Goal: Find specific page/section: Find specific page/section

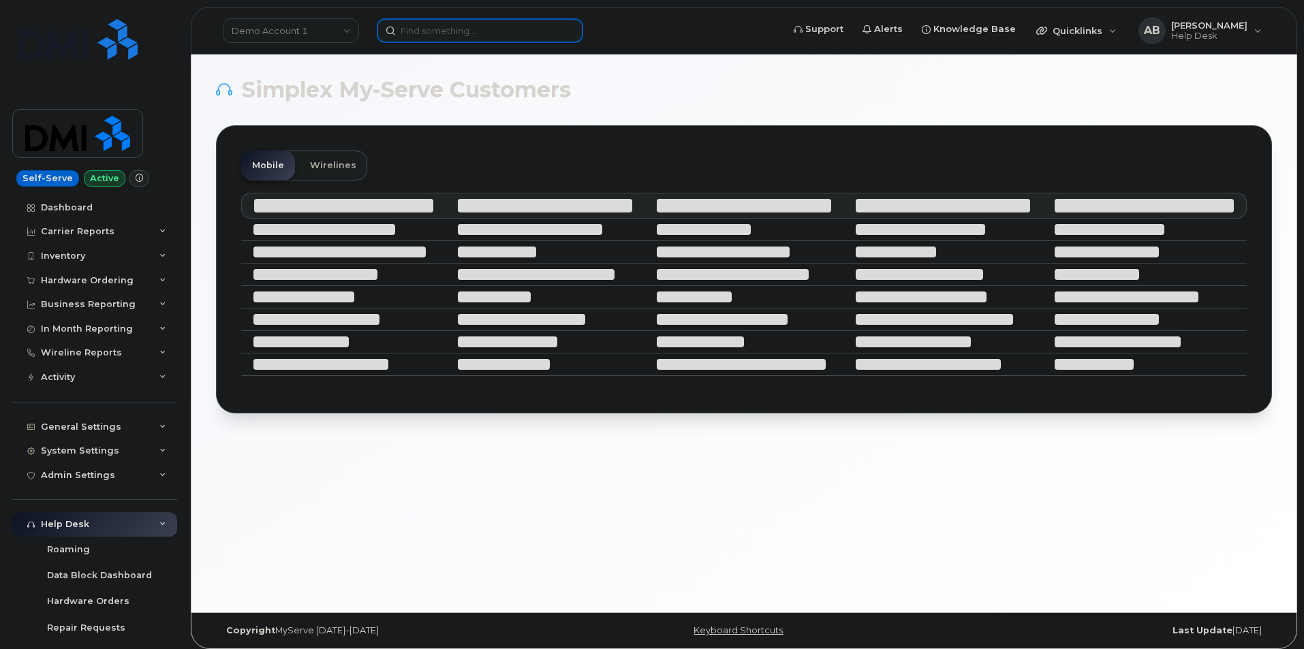
click at [452, 42] on input at bounding box center [480, 30] width 206 height 25
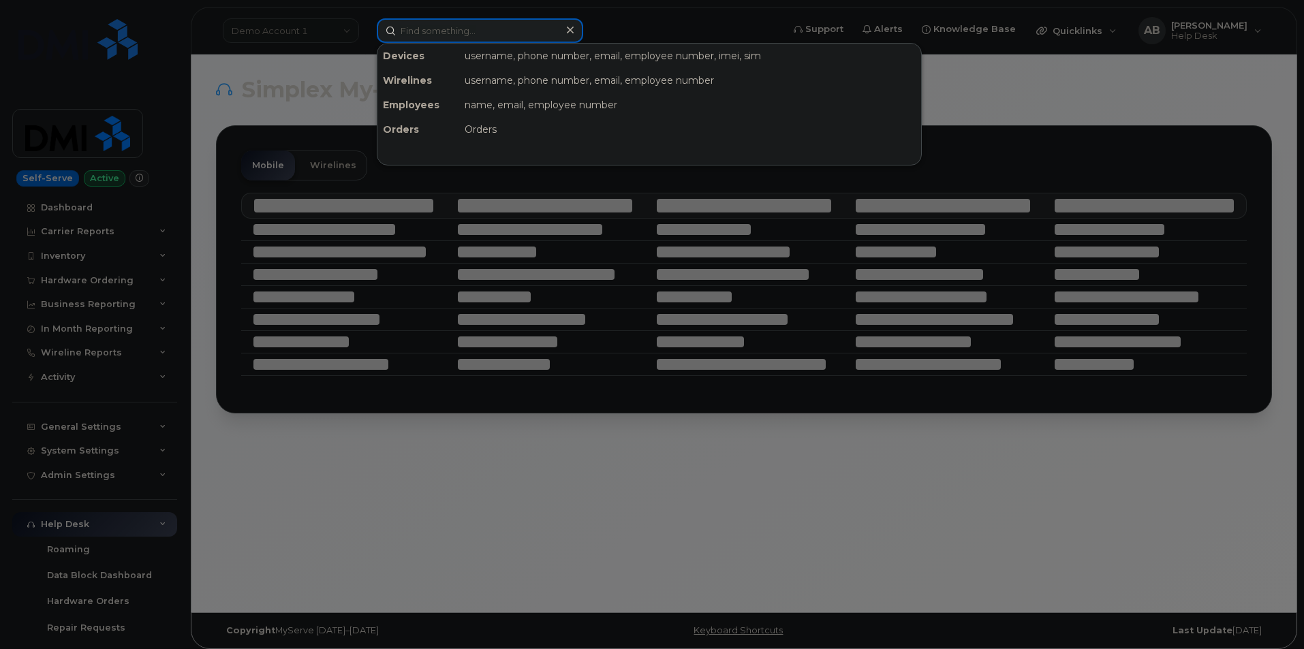
paste input "Amanda Nichols"
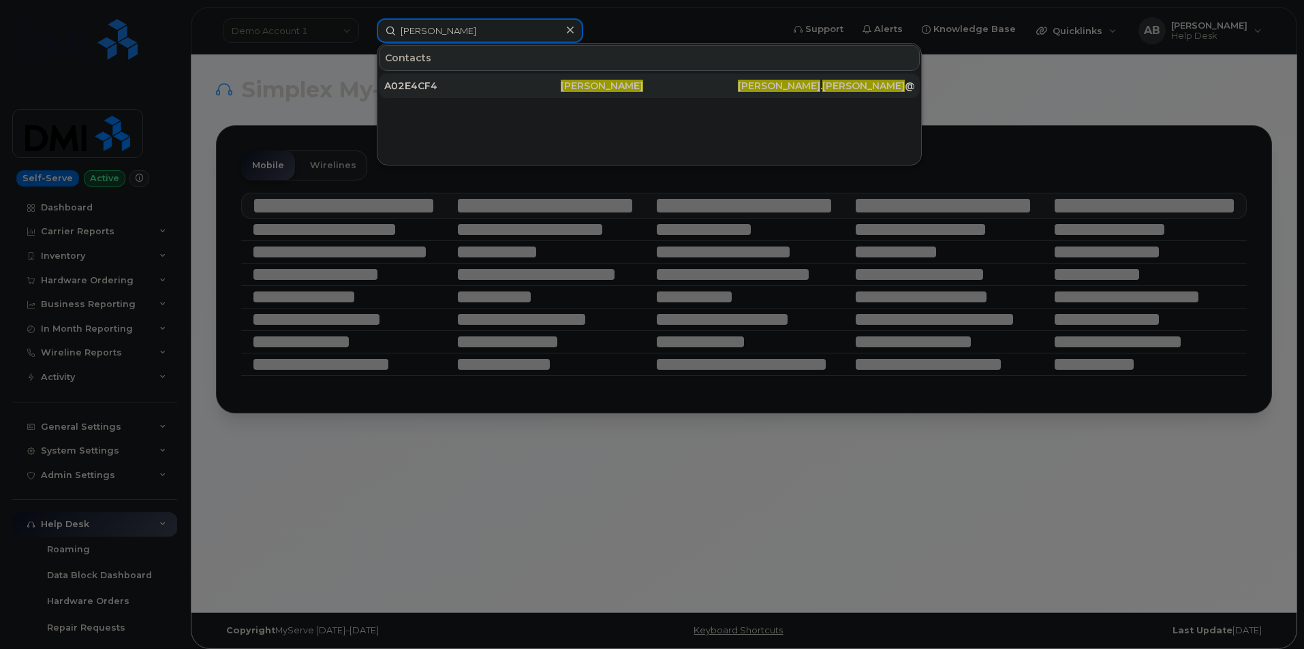
type input "Amanda Nichols"
click at [478, 85] on div "A02E4CF4" at bounding box center [472, 86] width 176 height 14
click at [465, 84] on div "A02E4CF4" at bounding box center [472, 86] width 176 height 14
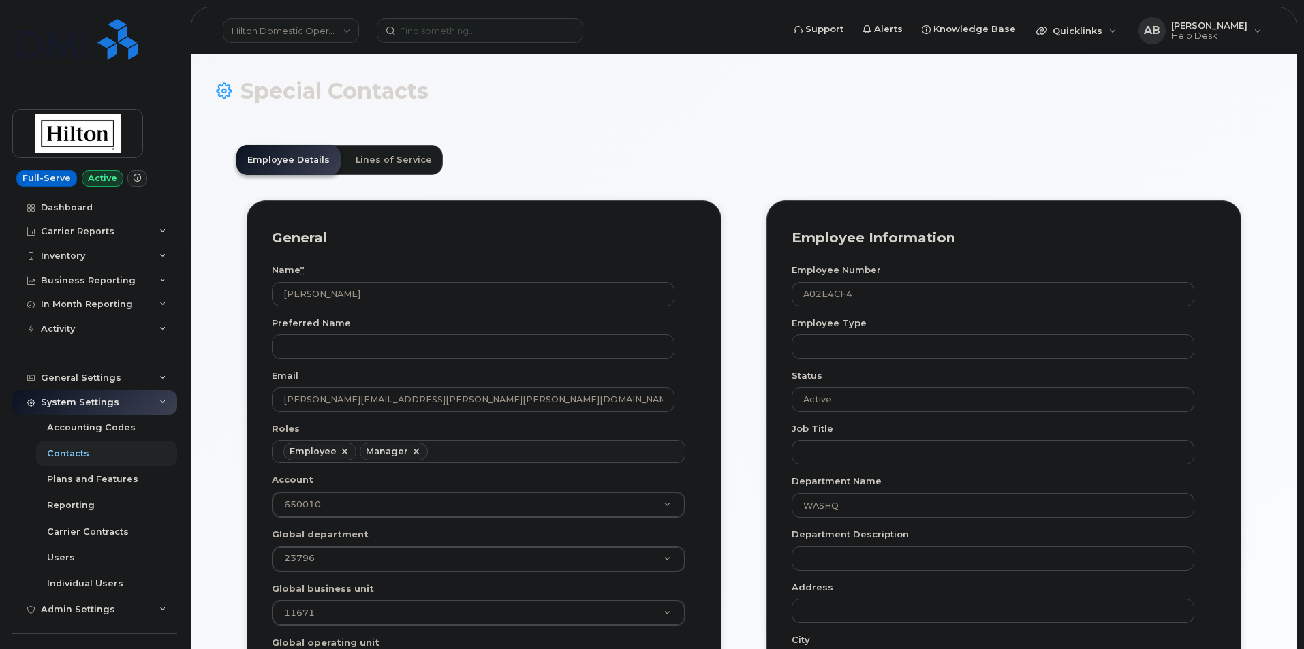
scroll to position [40, 0]
click at [392, 169] on link "Lines of Service" at bounding box center [394, 160] width 98 height 30
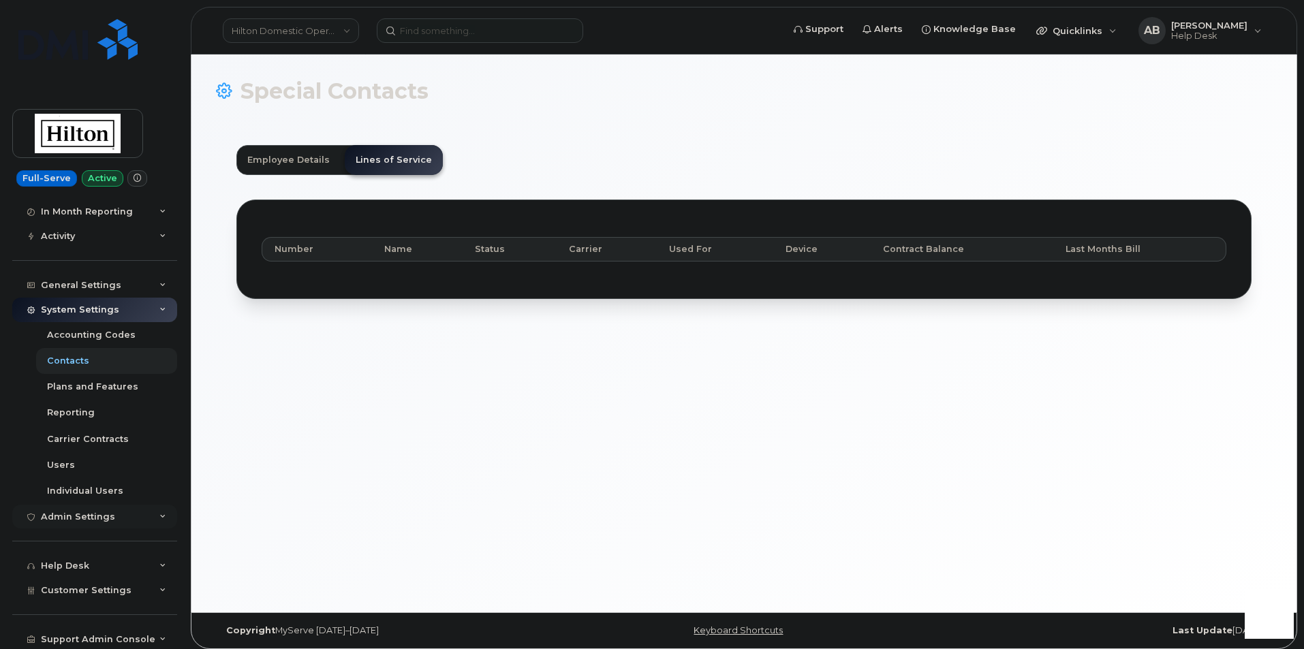
scroll to position [95, 0]
click at [89, 518] on div "Admin Settings" at bounding box center [78, 514] width 74 height 11
click at [110, 441] on div "Carrier Contracts" at bounding box center [88, 437] width 82 height 12
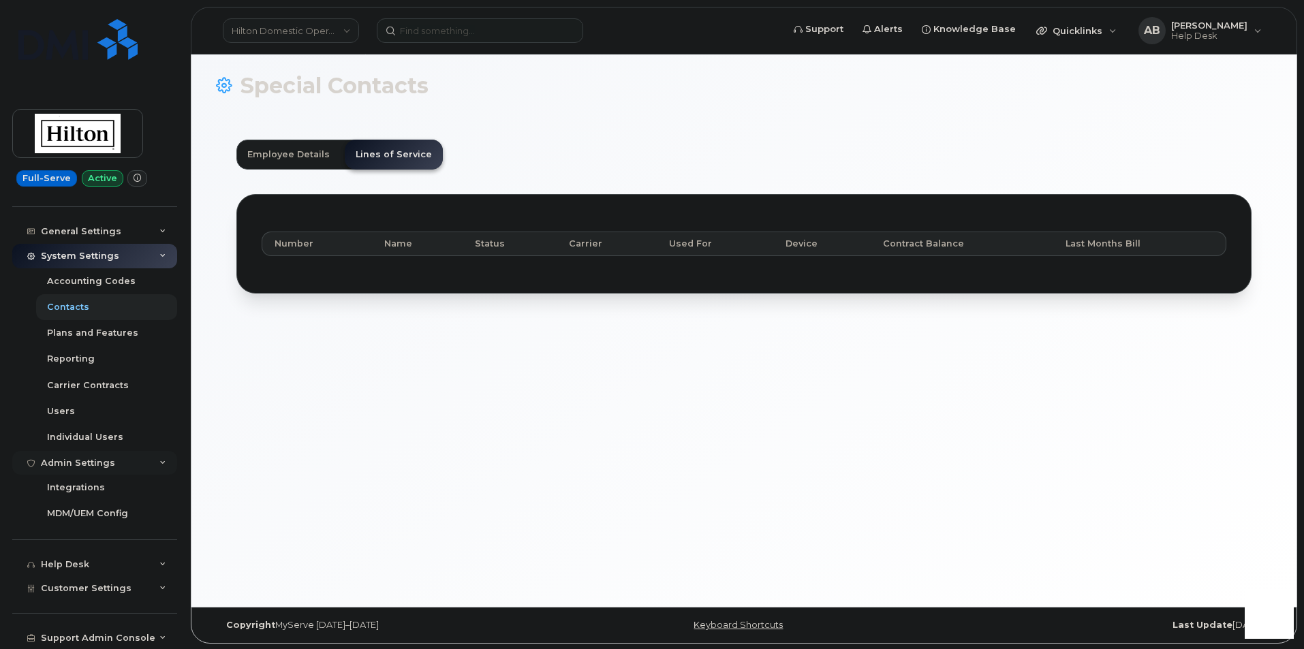
scroll to position [7, 0]
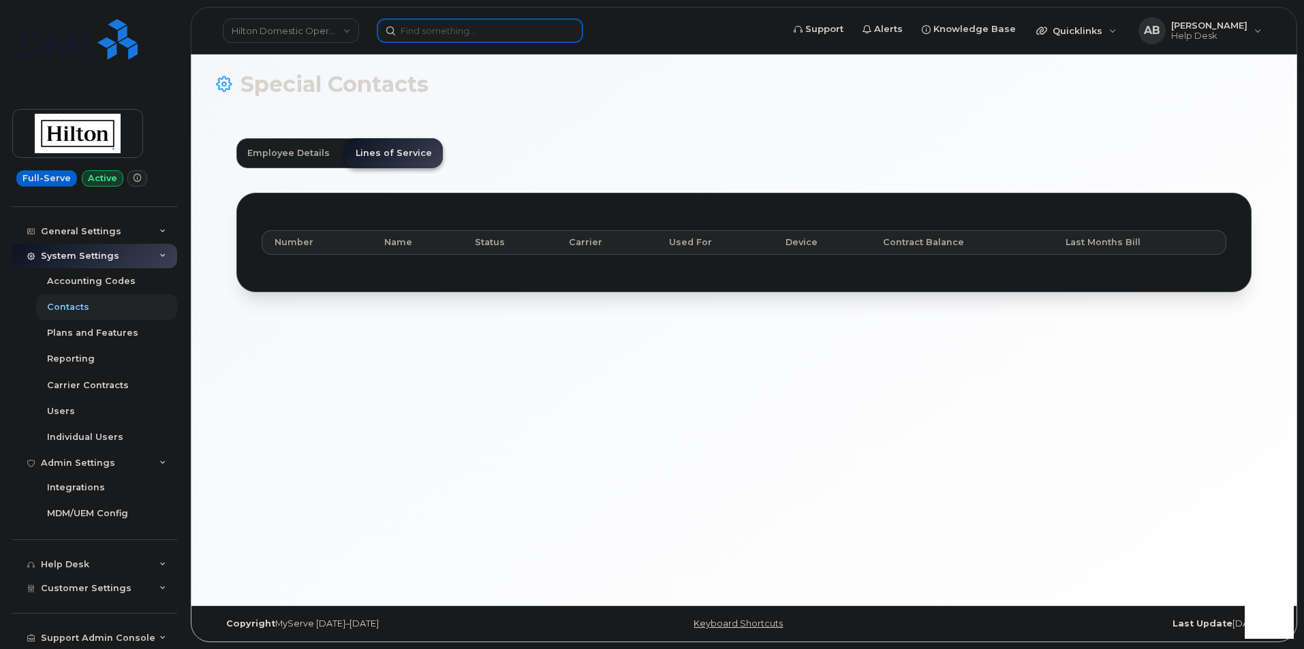
click at [464, 35] on input at bounding box center [480, 30] width 206 height 25
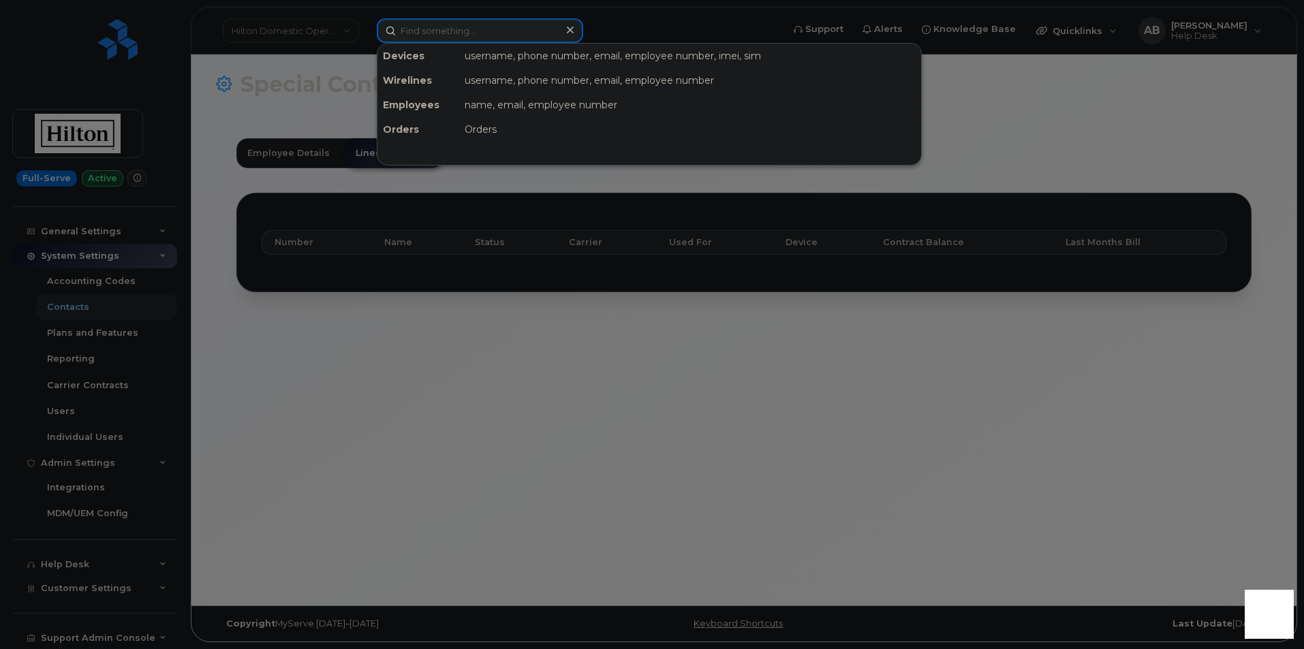
paste input "[PERSON_NAME]"
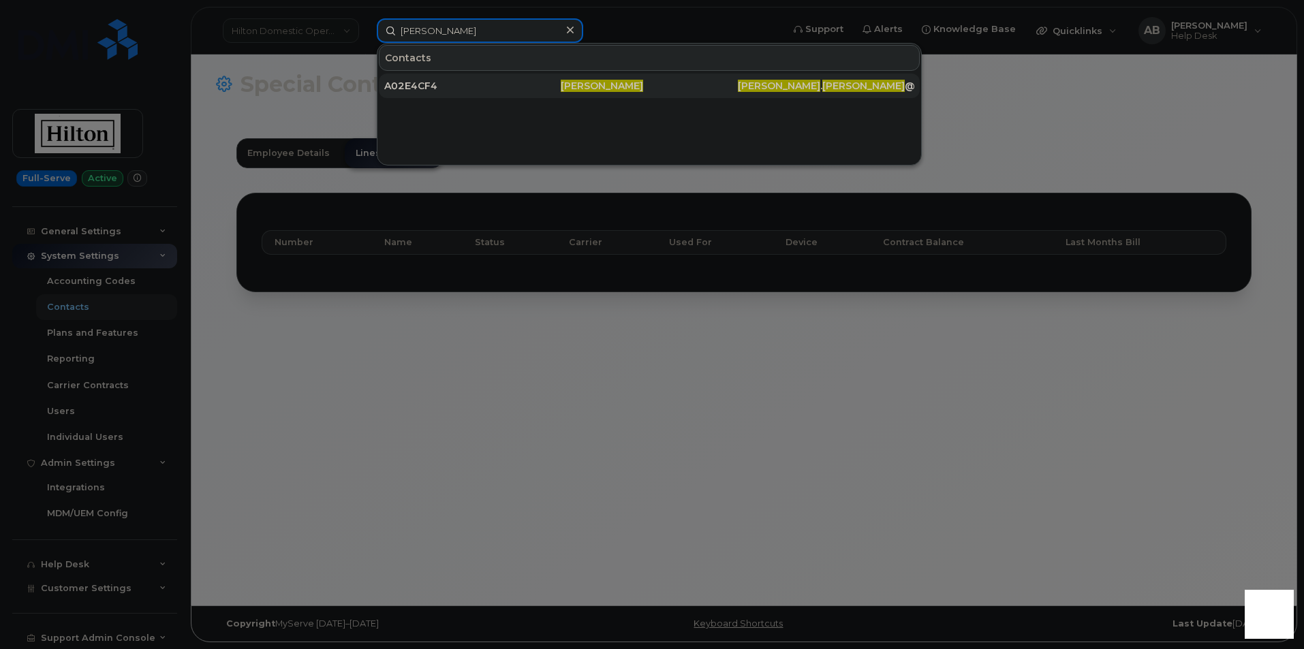
type input "Amanda Nichols"
click at [441, 89] on div "A02E4CF4" at bounding box center [472, 86] width 176 height 14
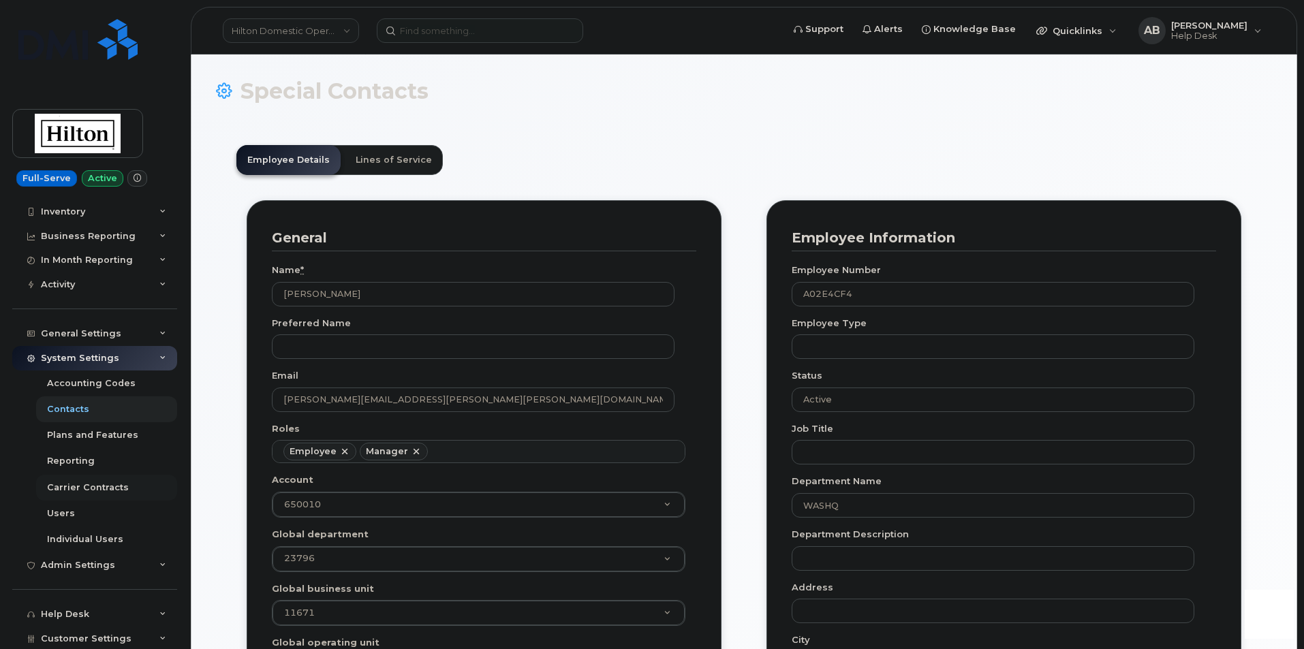
scroll to position [95, 0]
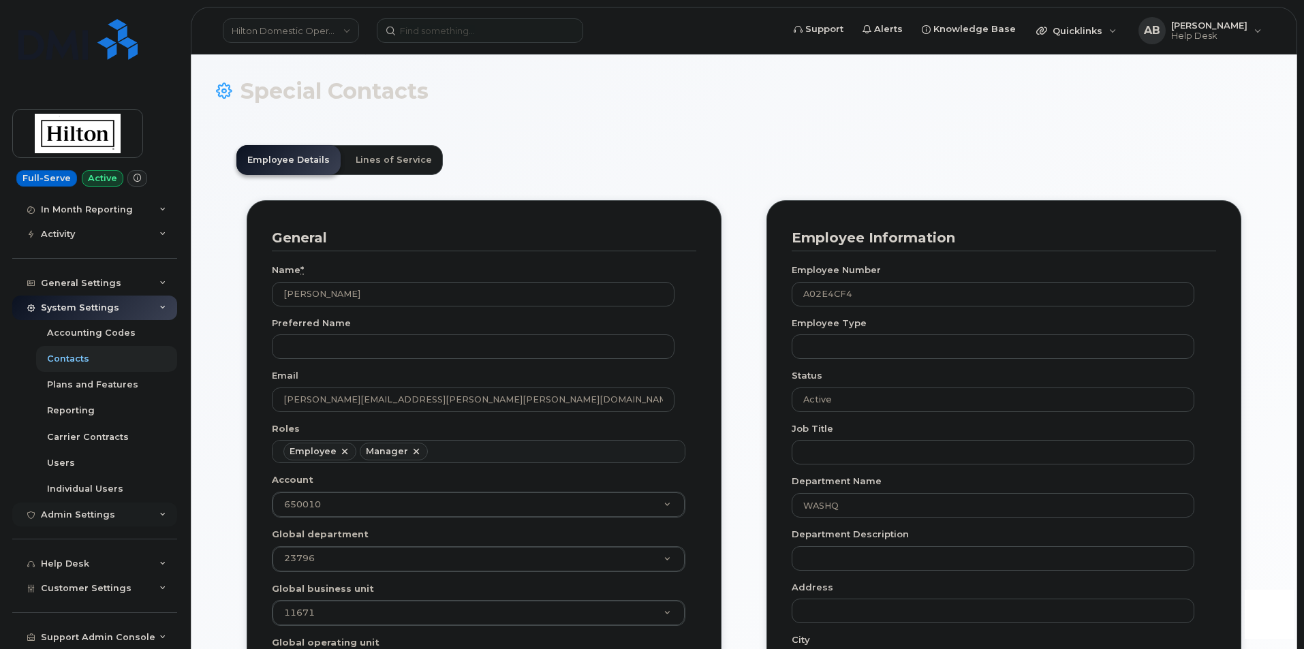
click at [136, 512] on div "Admin Settings" at bounding box center [94, 515] width 165 height 25
click at [140, 281] on div "General Settings" at bounding box center [94, 283] width 165 height 25
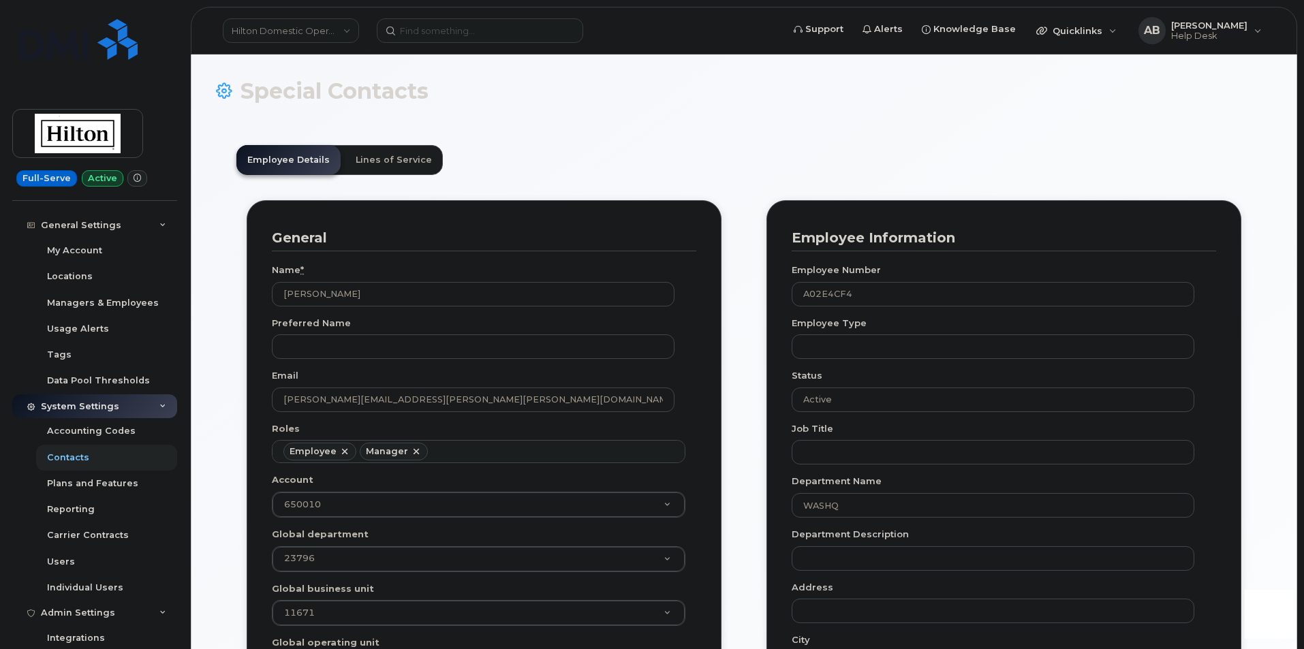
scroll to position [303, 0]
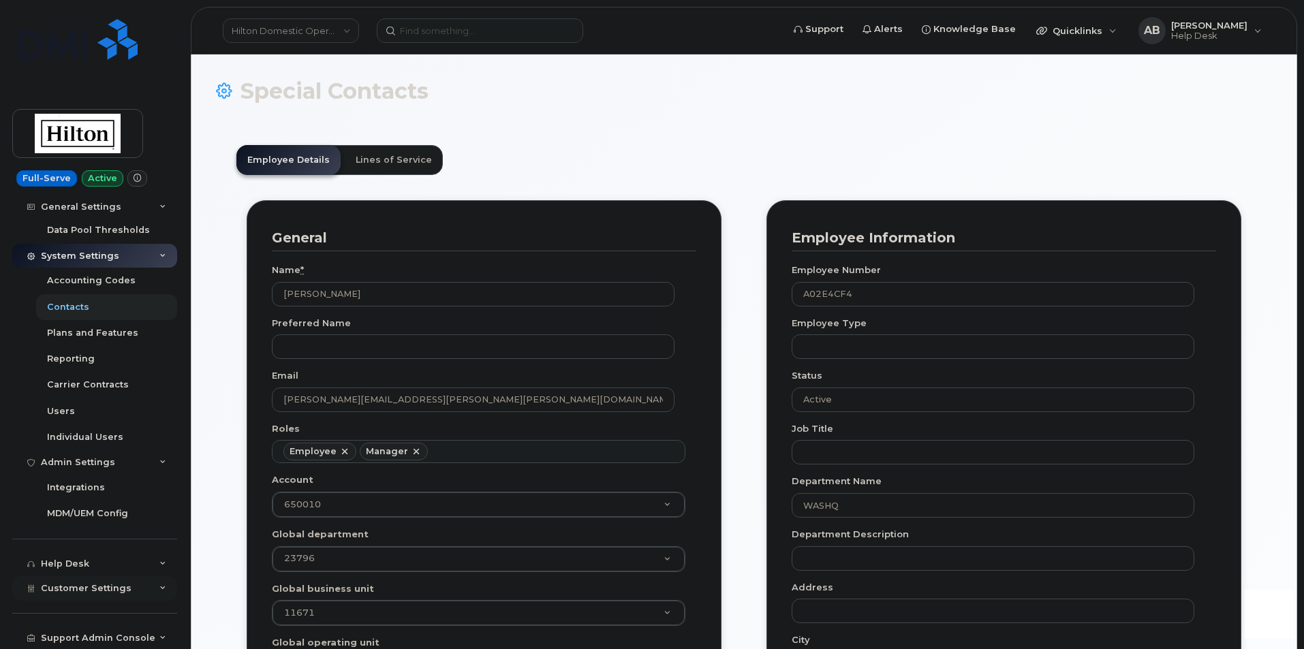
click at [138, 587] on div "Customer Settings" at bounding box center [94, 588] width 165 height 25
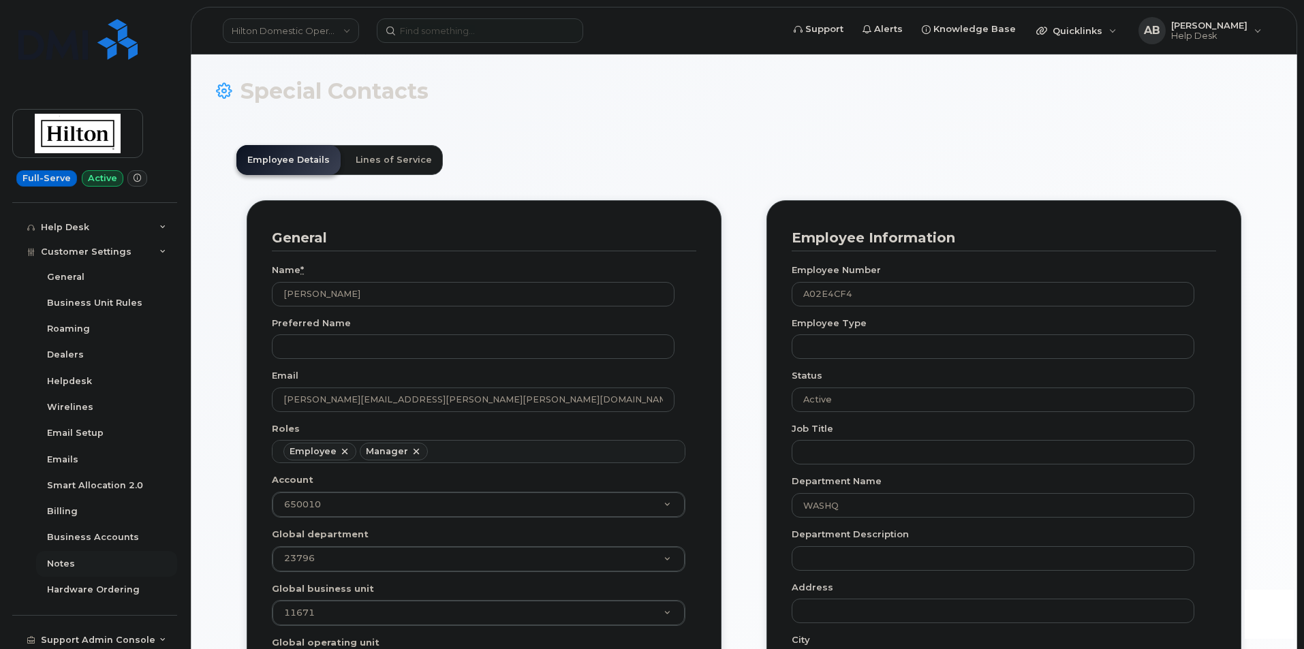
scroll to position [642, 0]
click at [94, 533] on div "Business Accounts" at bounding box center [93, 535] width 92 height 12
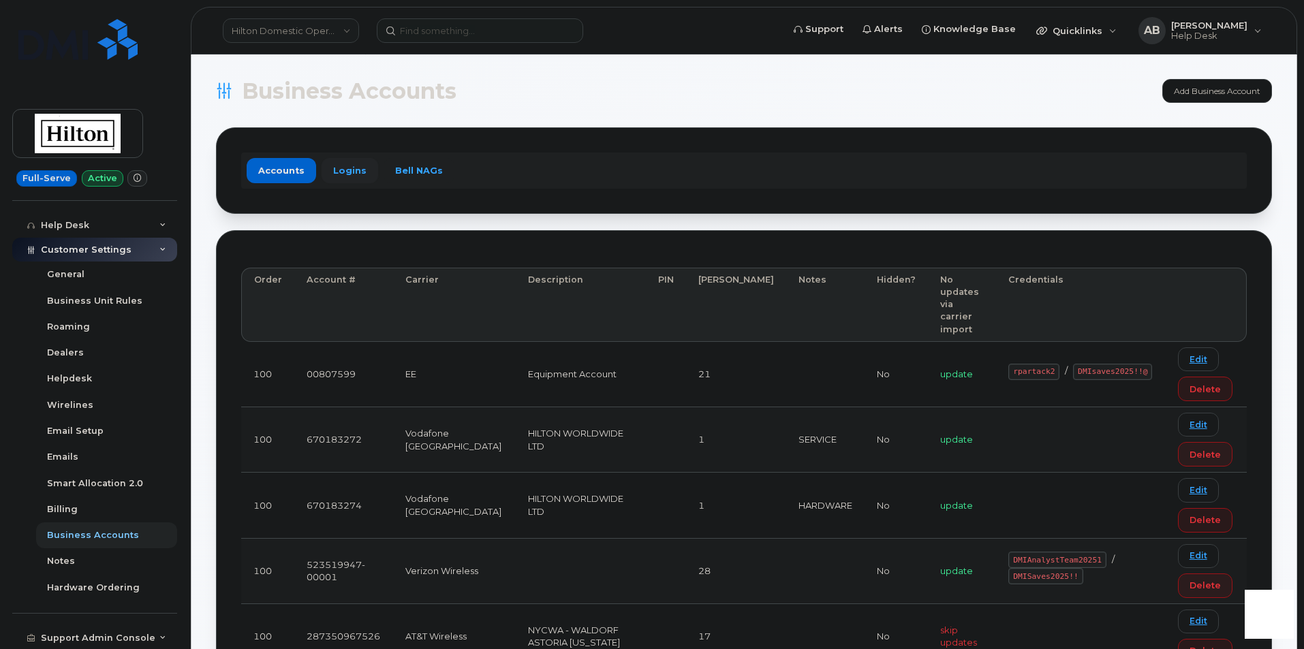
click at [342, 170] on link "Logins" at bounding box center [349, 170] width 57 height 25
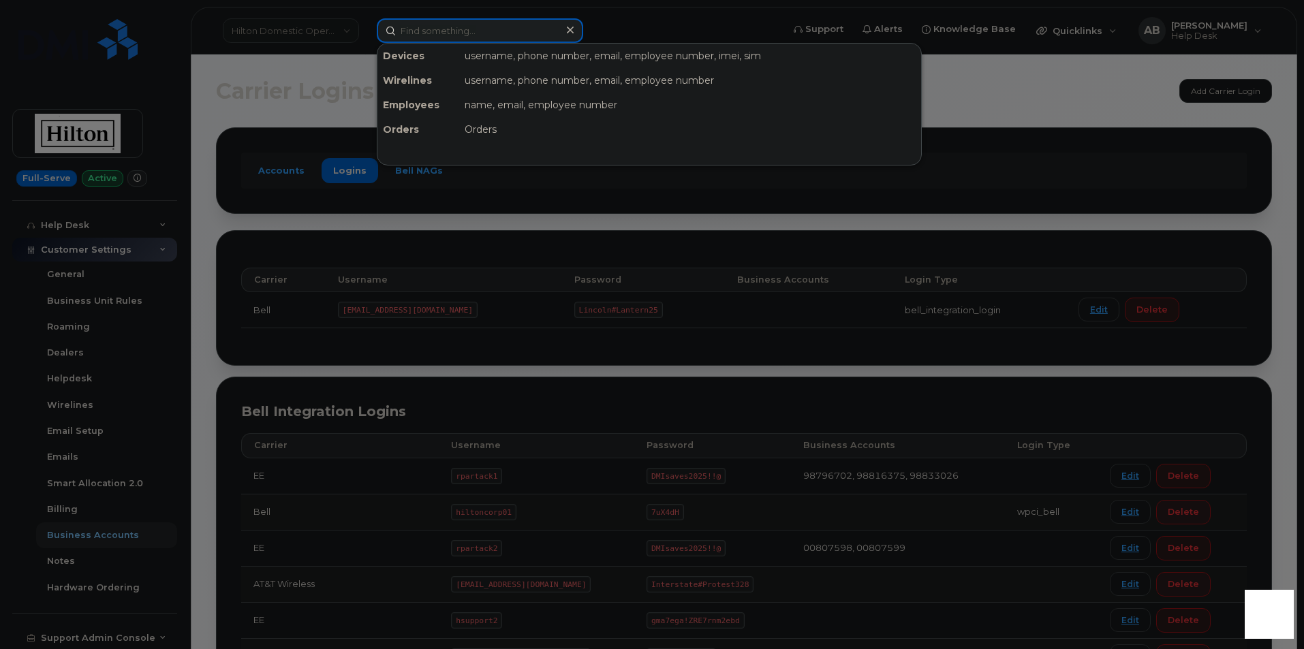
click at [442, 25] on input at bounding box center [480, 30] width 206 height 25
paste input "Sachinkumar Ravichandran"
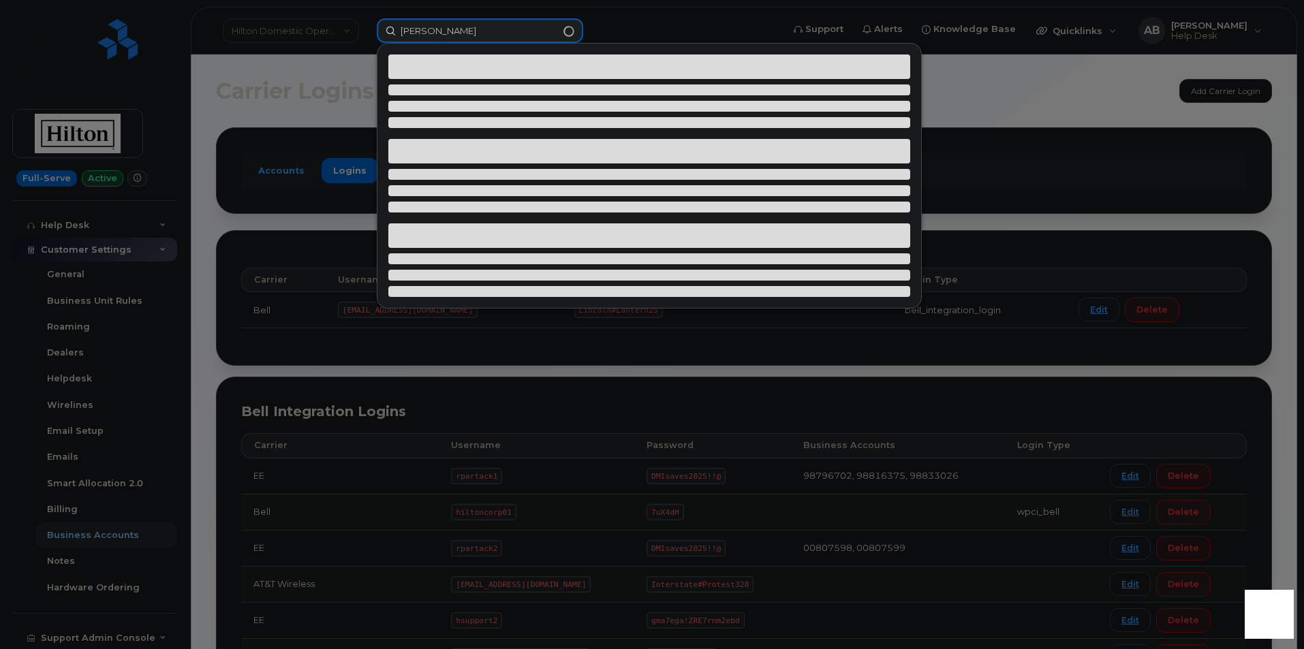
type input "Sachinkumar Ravichandran"
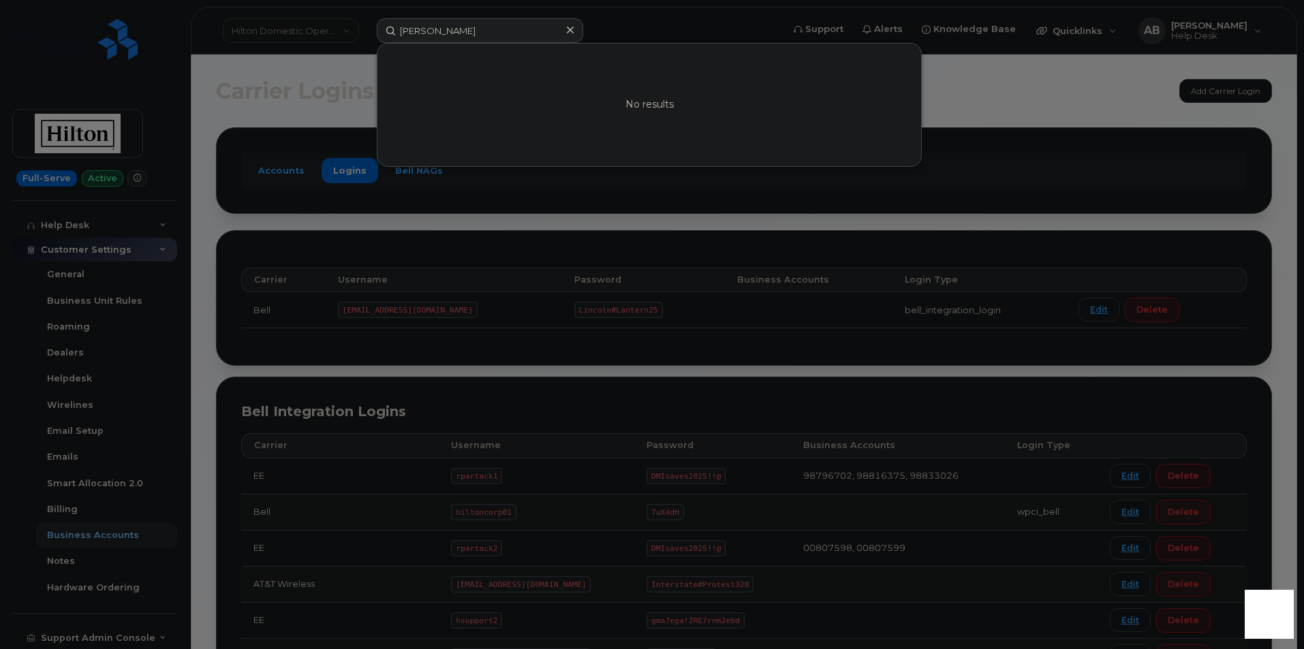
click at [563, 31] on div at bounding box center [570, 30] width 20 height 20
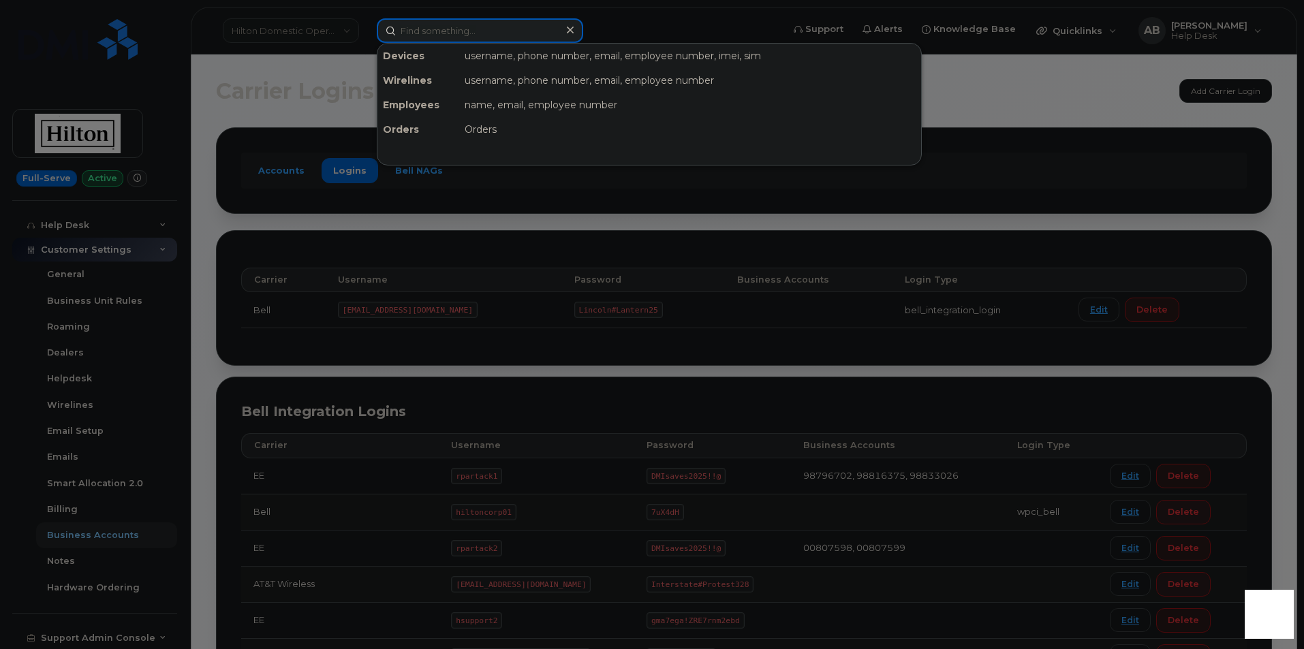
click at [521, 28] on input at bounding box center [480, 30] width 206 height 25
paste input "351399080779151"
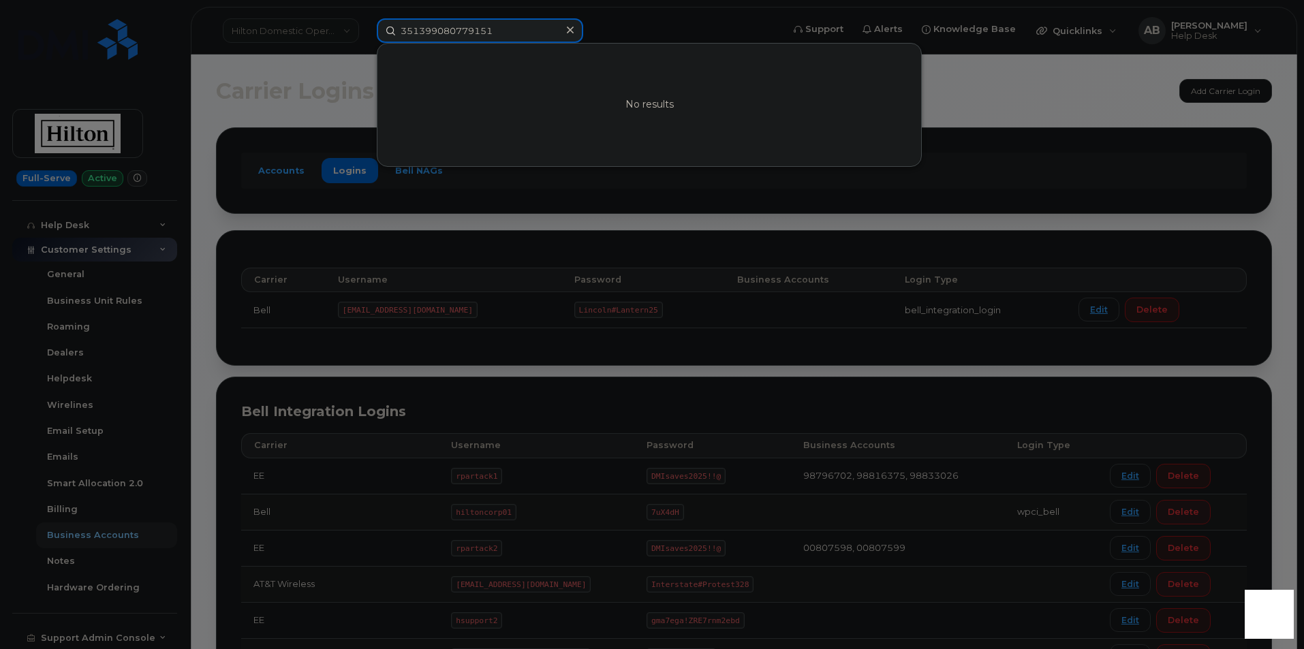
type input "351399080779151"
click at [571, 28] on icon at bounding box center [570, 30] width 7 height 11
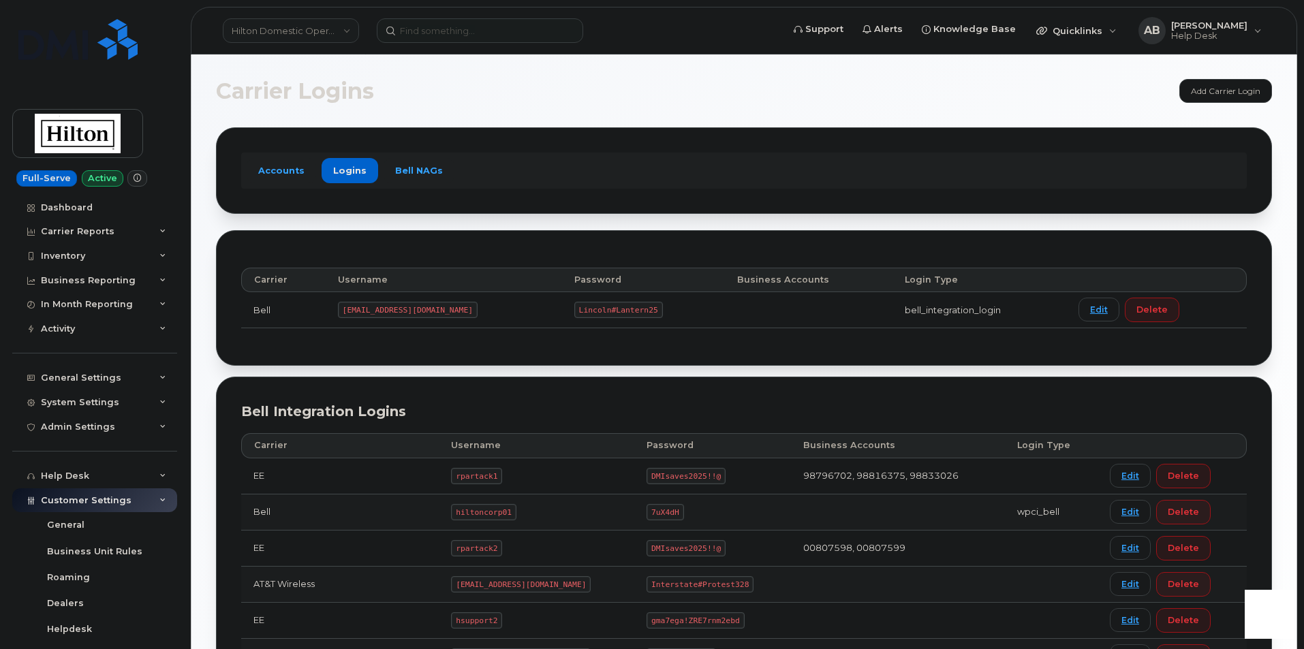
scroll to position [251, 0]
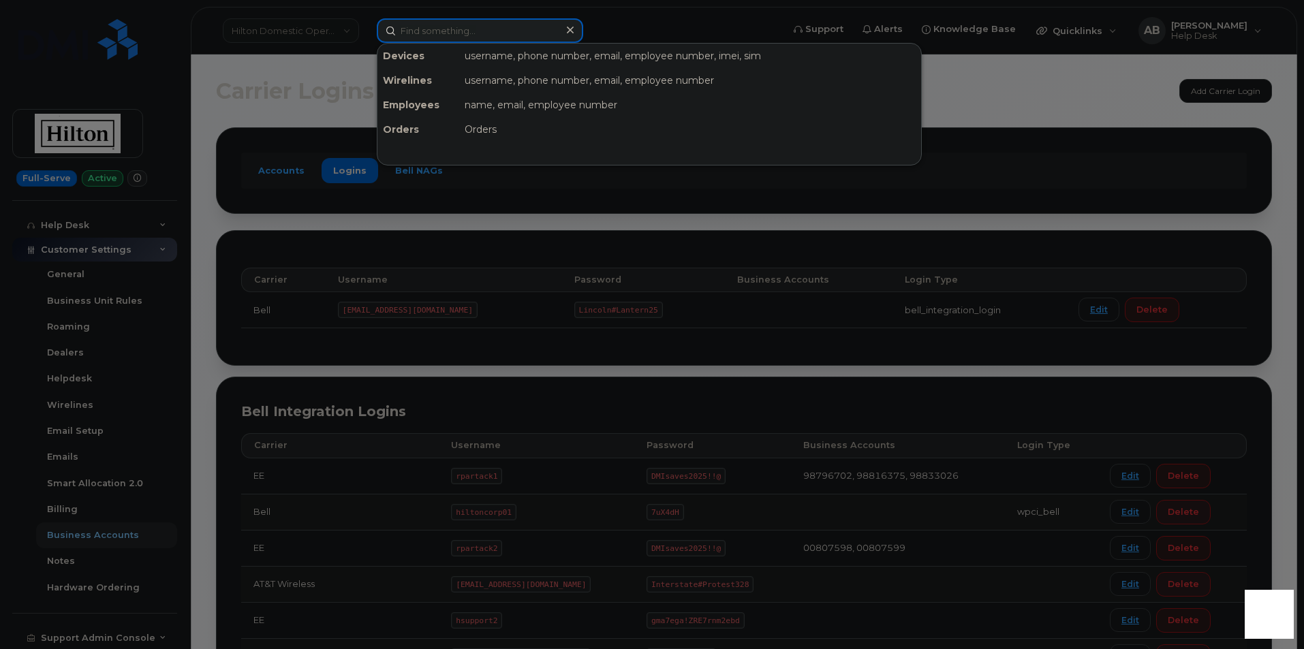
click at [435, 26] on input at bounding box center [480, 30] width 206 height 25
paste input "8082172547"
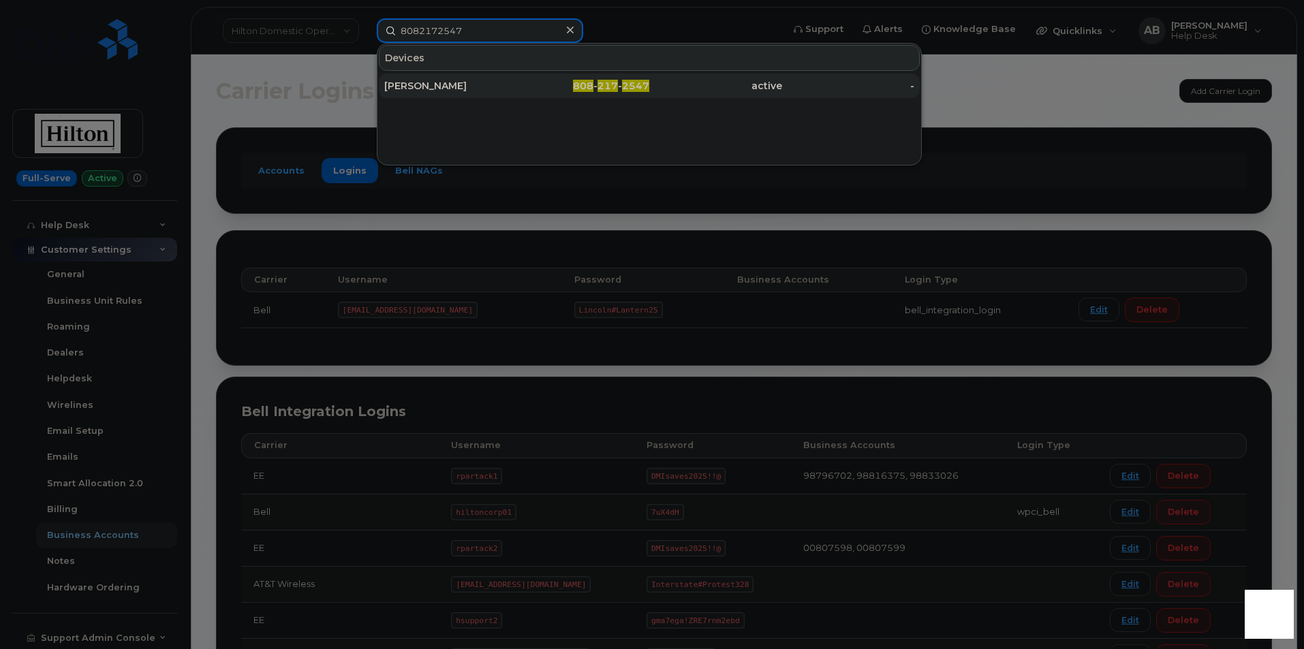
type input "8082172547"
click at [477, 85] on div "FREDERIC HOFFMAN" at bounding box center [450, 86] width 133 height 14
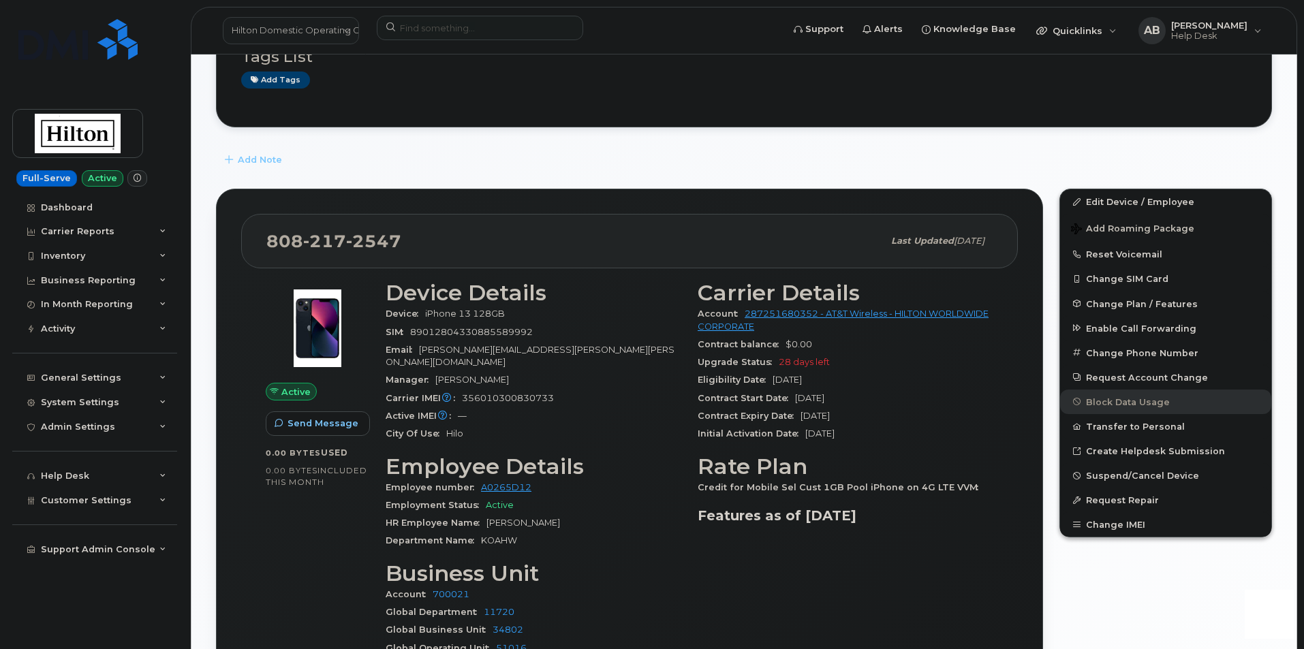
scroll to position [272, 0]
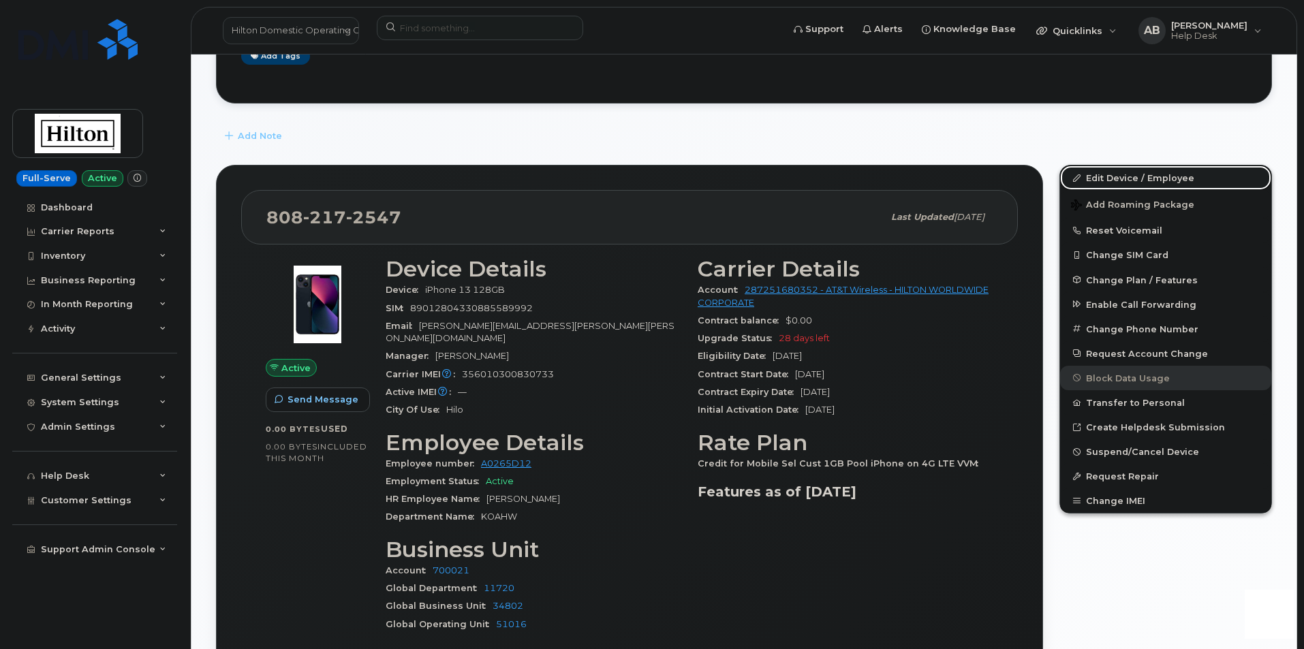
click at [1161, 176] on link "Edit Device / Employee" at bounding box center [1165, 178] width 211 height 25
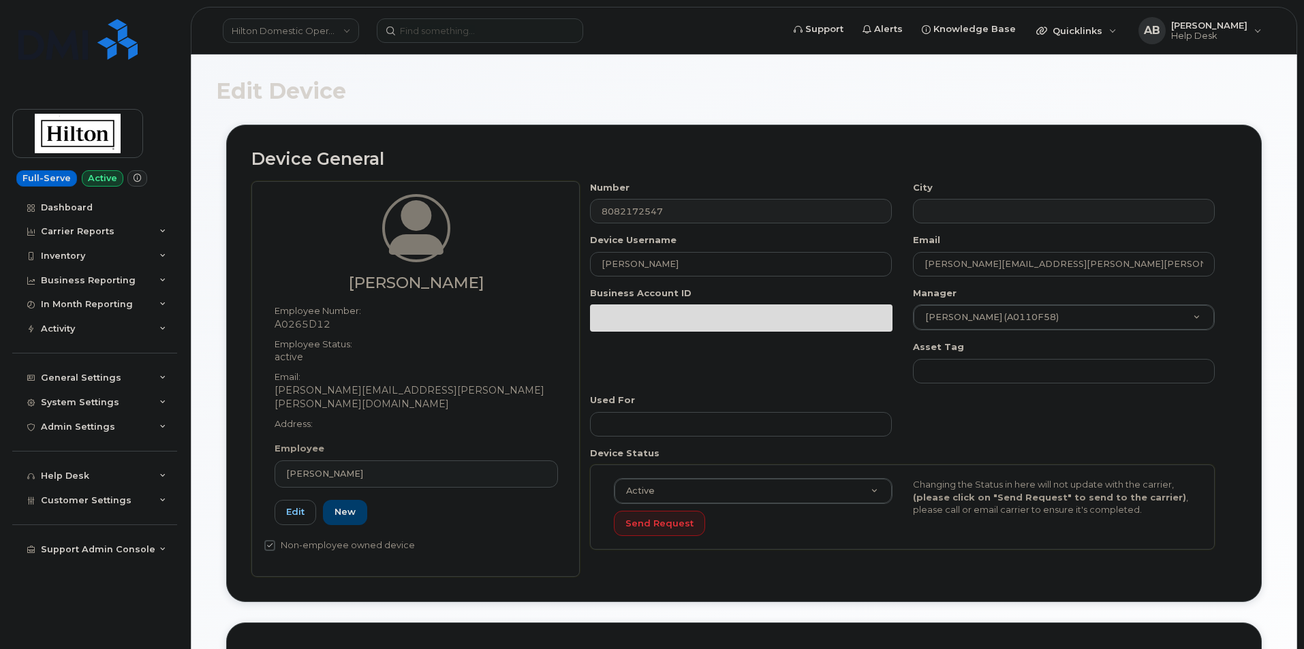
select select "34080331"
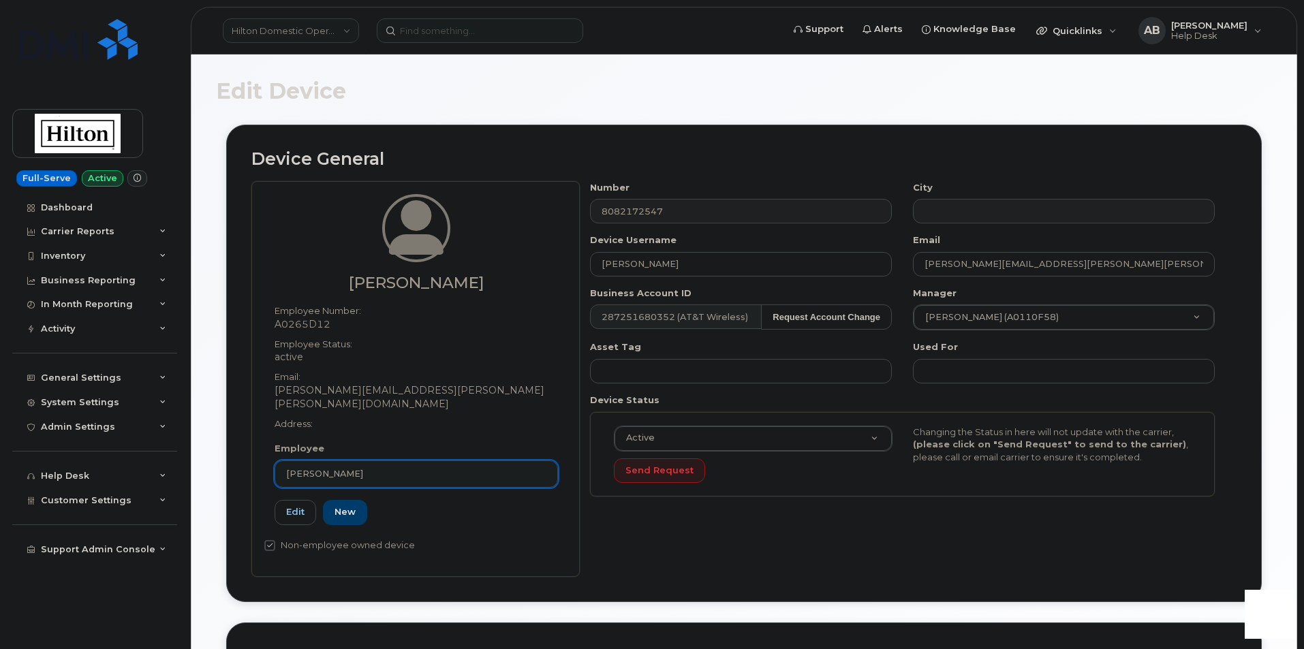
click at [356, 467] on div "Sean Newman" at bounding box center [416, 473] width 260 height 13
paste input "Renell Madarang-Yim"
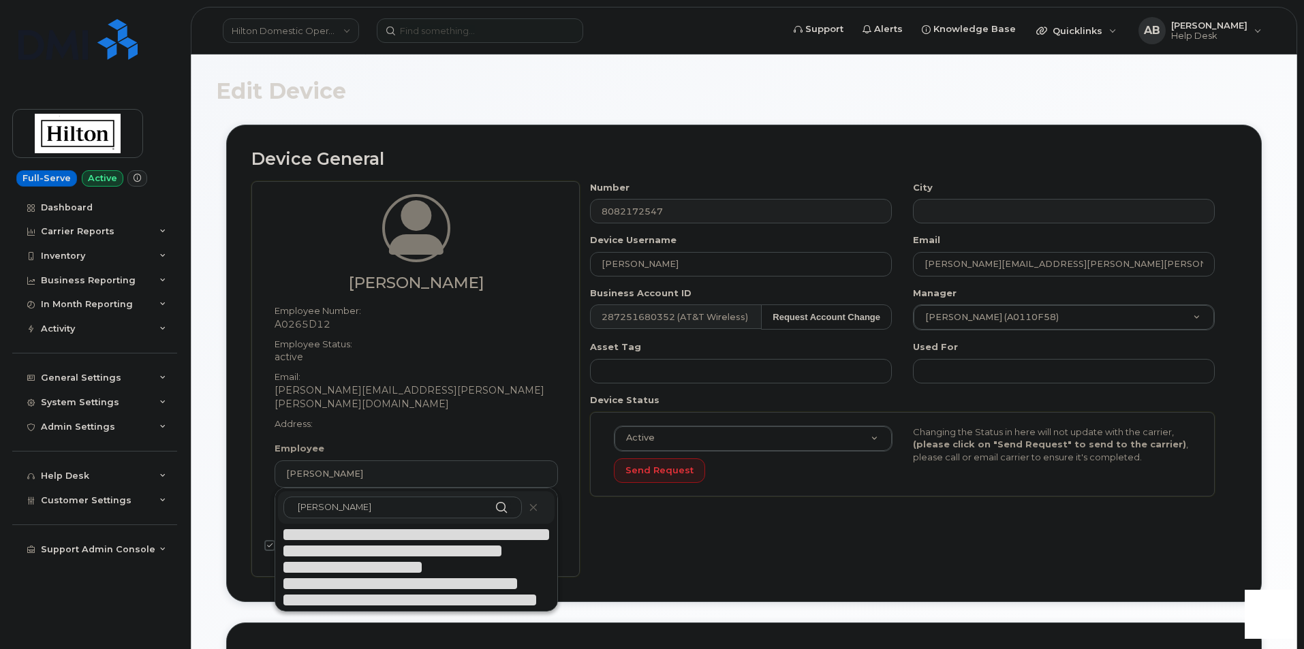
drag, startPoint x: 410, startPoint y: 496, endPoint x: 275, endPoint y: 495, distance: 134.9
click at [275, 495] on div "Rene" at bounding box center [416, 549] width 282 height 123
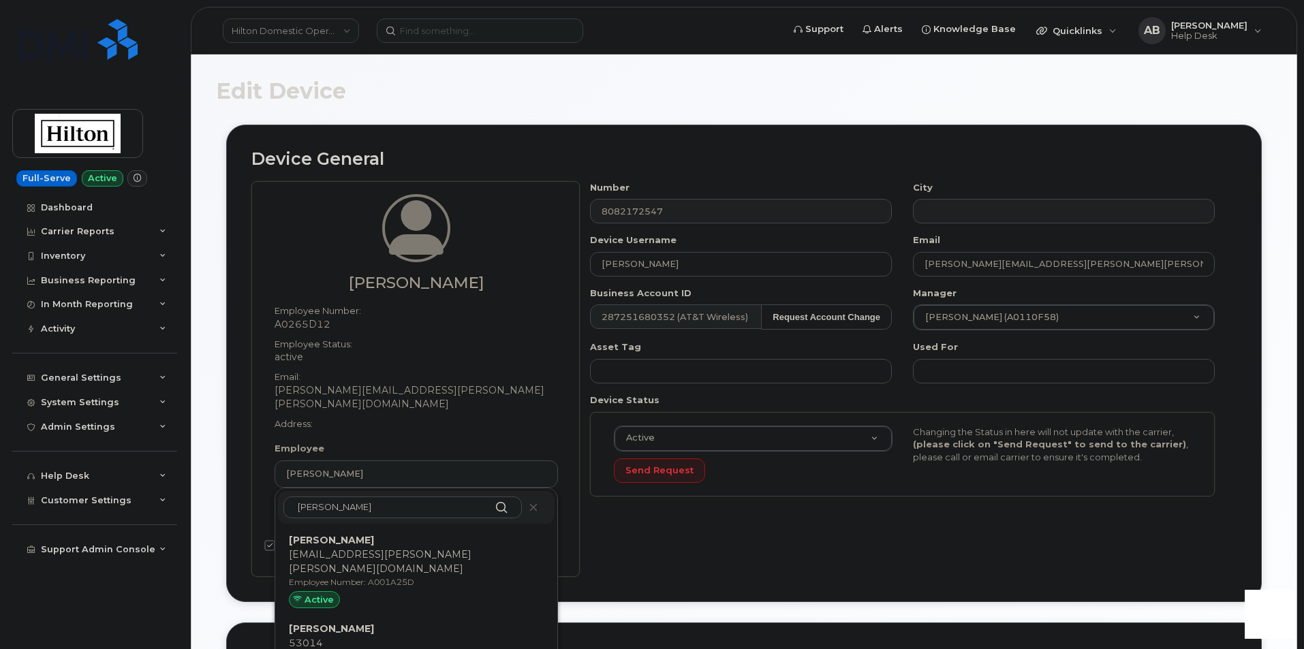
paste input "ll Madarang-Yim"
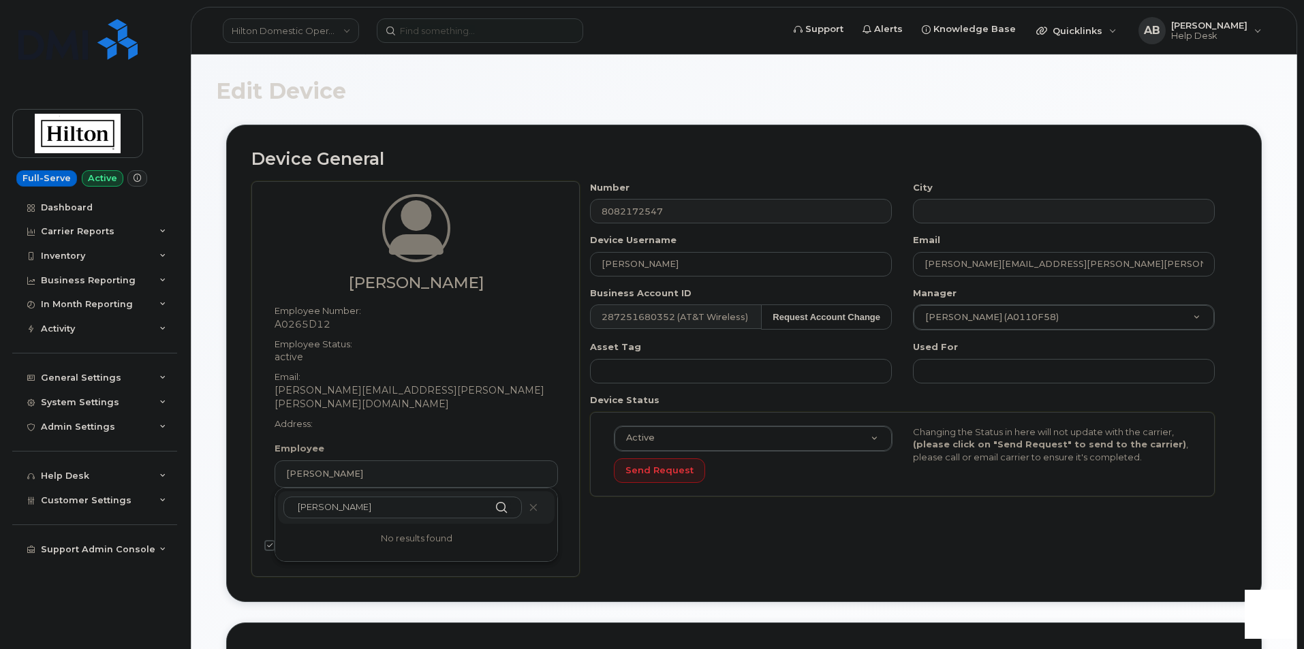
drag, startPoint x: 399, startPoint y: 492, endPoint x: 330, endPoint y: 497, distance: 69.0
click at [330, 497] on input "Renell Madarang-Yim" at bounding box center [402, 508] width 238 height 22
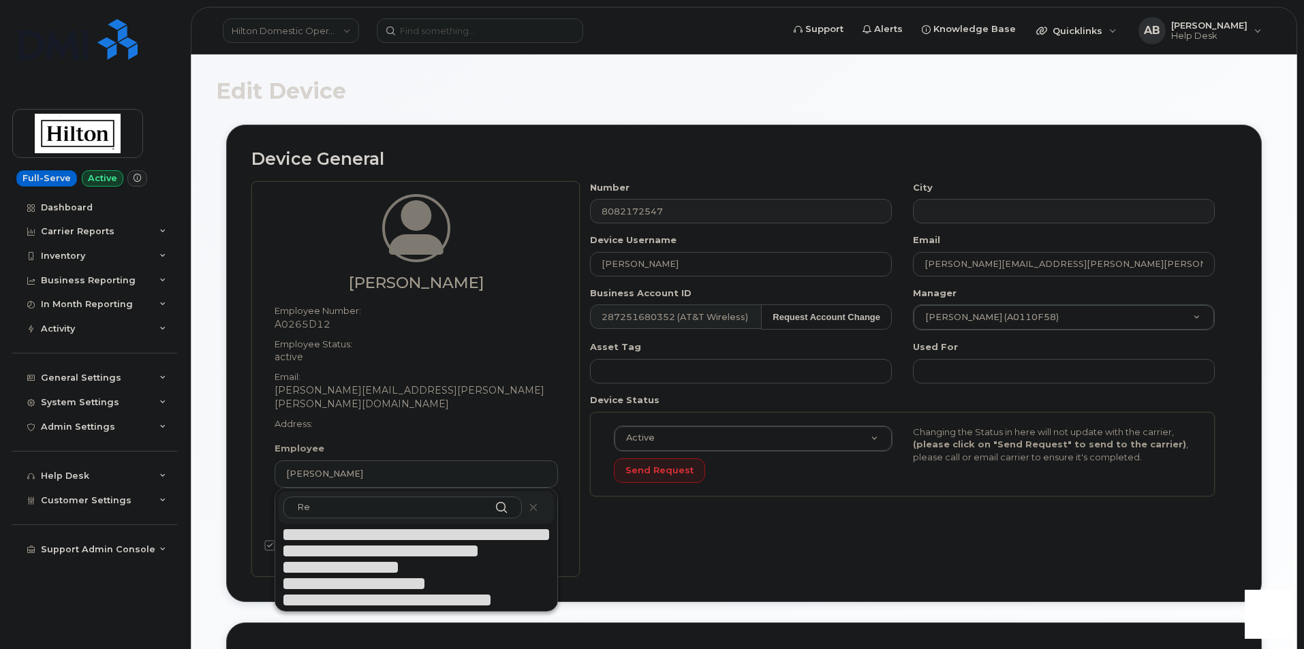
type input "R"
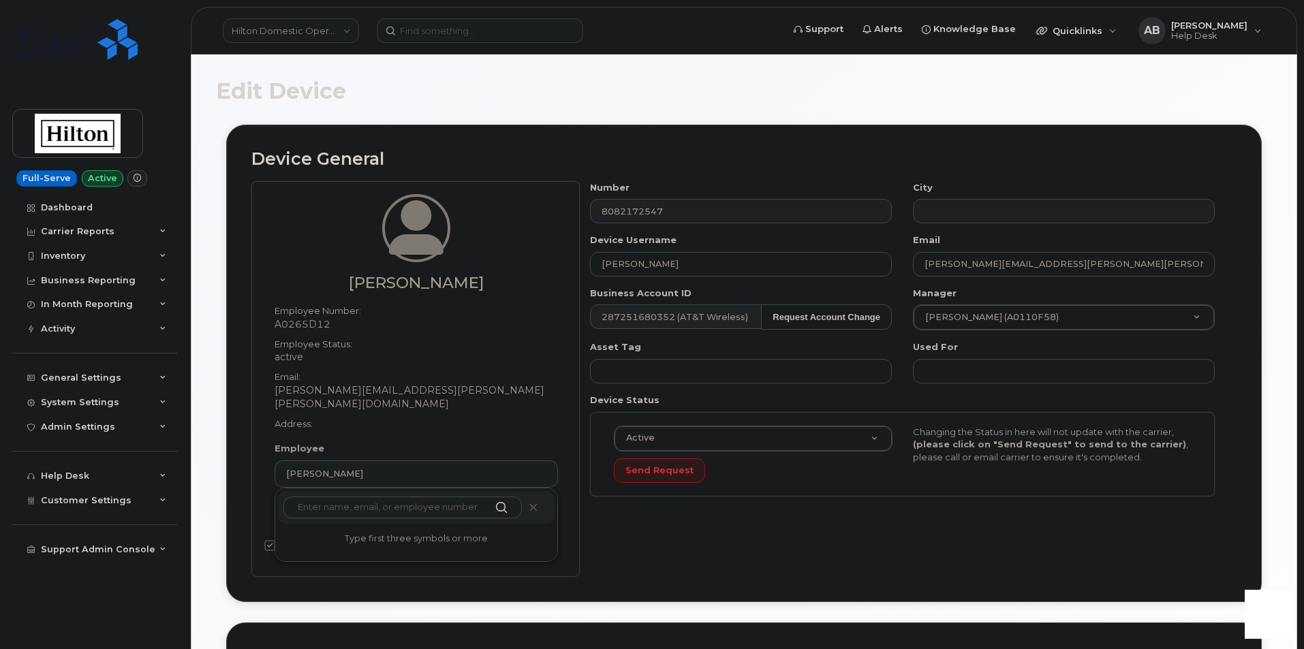
click at [638, 526] on div "Number 8082172547 City Device Username FREDERIC HOFFMAN Email Sean.Newman@Hilto…" at bounding box center [908, 379] width 657 height 396
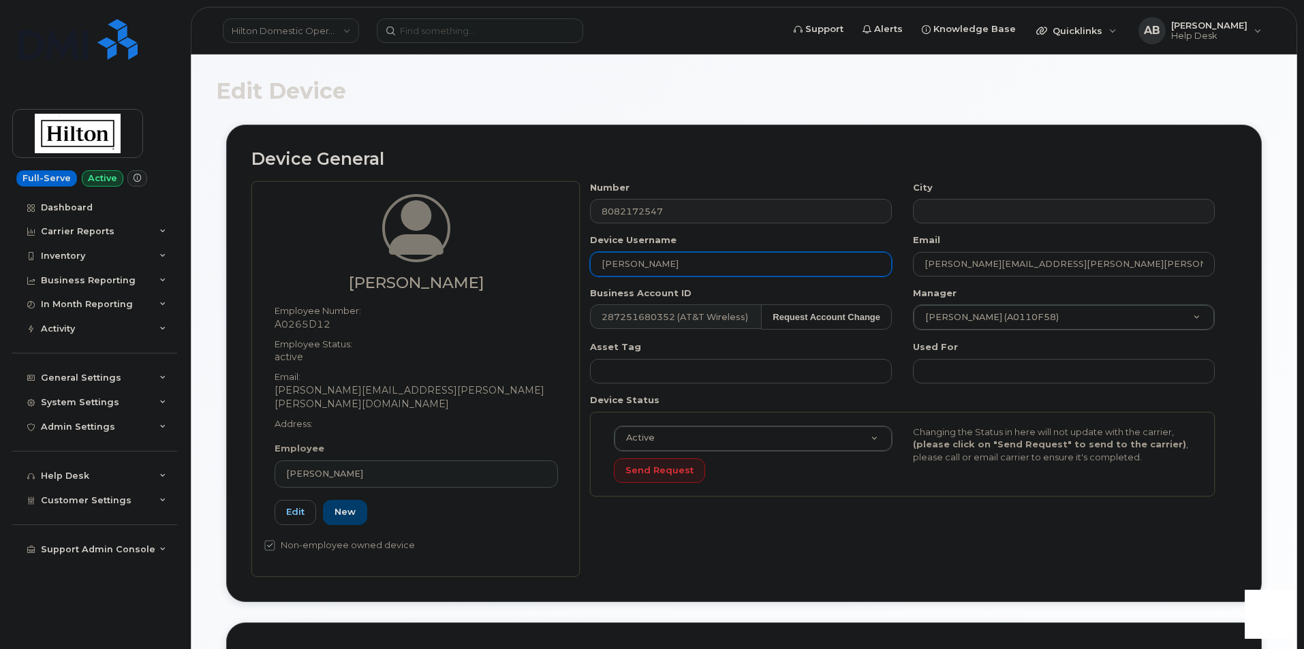
drag, startPoint x: 711, startPoint y: 266, endPoint x: 589, endPoint y: 264, distance: 121.9
click at [589, 264] on div "Device Username FREDERIC HOFFMAN" at bounding box center [741, 255] width 323 height 43
paste input "Renell Madarang-Yim"
type input "Renell Madarang-Yim"
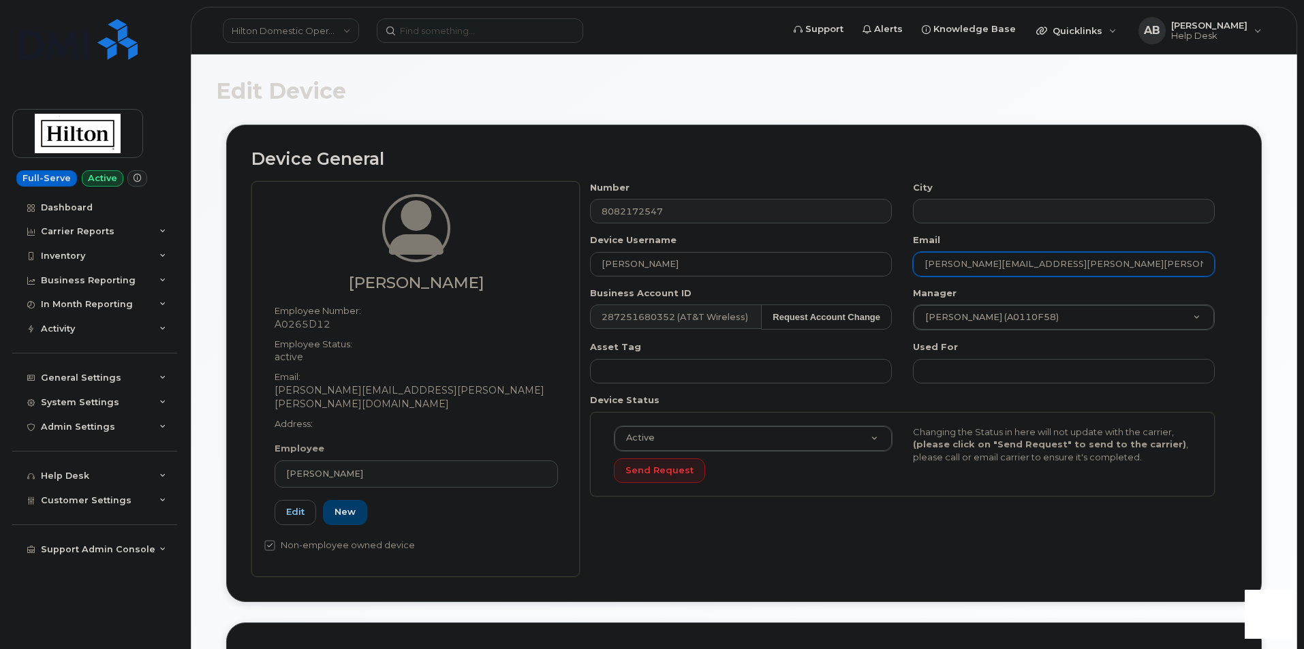
drag, startPoint x: 1071, startPoint y: 266, endPoint x: 893, endPoint y: 269, distance: 177.8
click at [893, 269] on div "Number 8082172547 City Device Username Renell Madarang-Yim Email Sean.Newman@Hi…" at bounding box center [903, 344] width 646 height 326
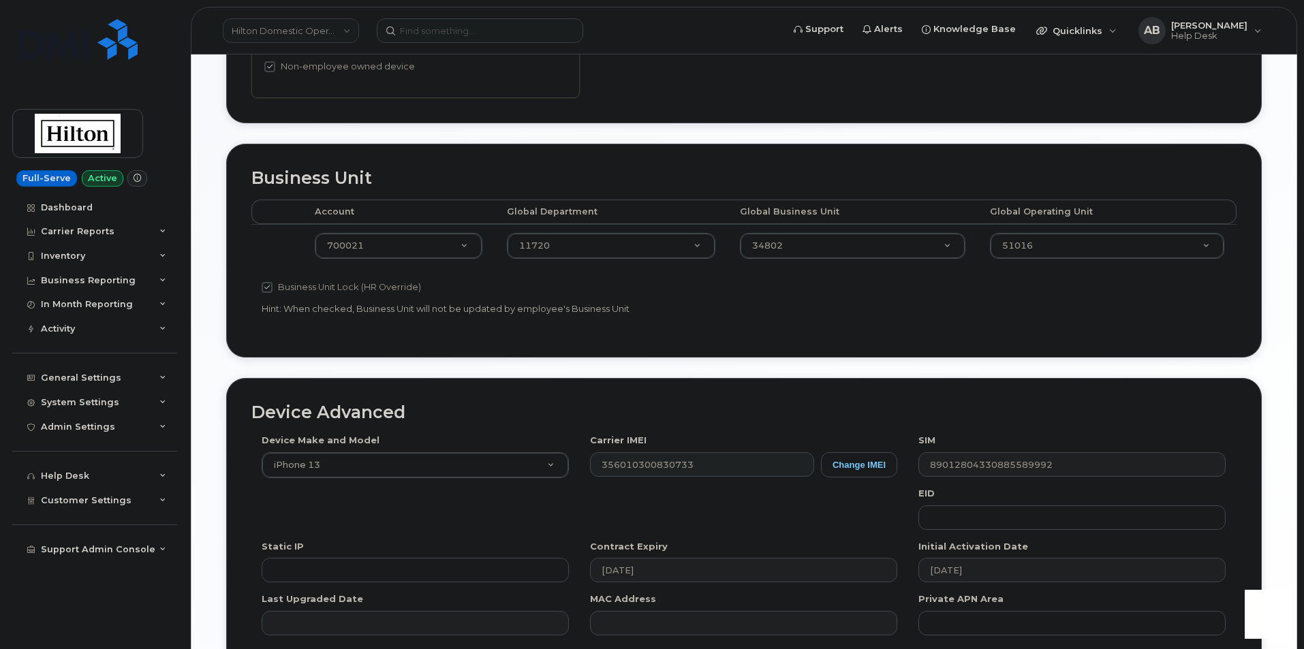
scroll to position [601, 0]
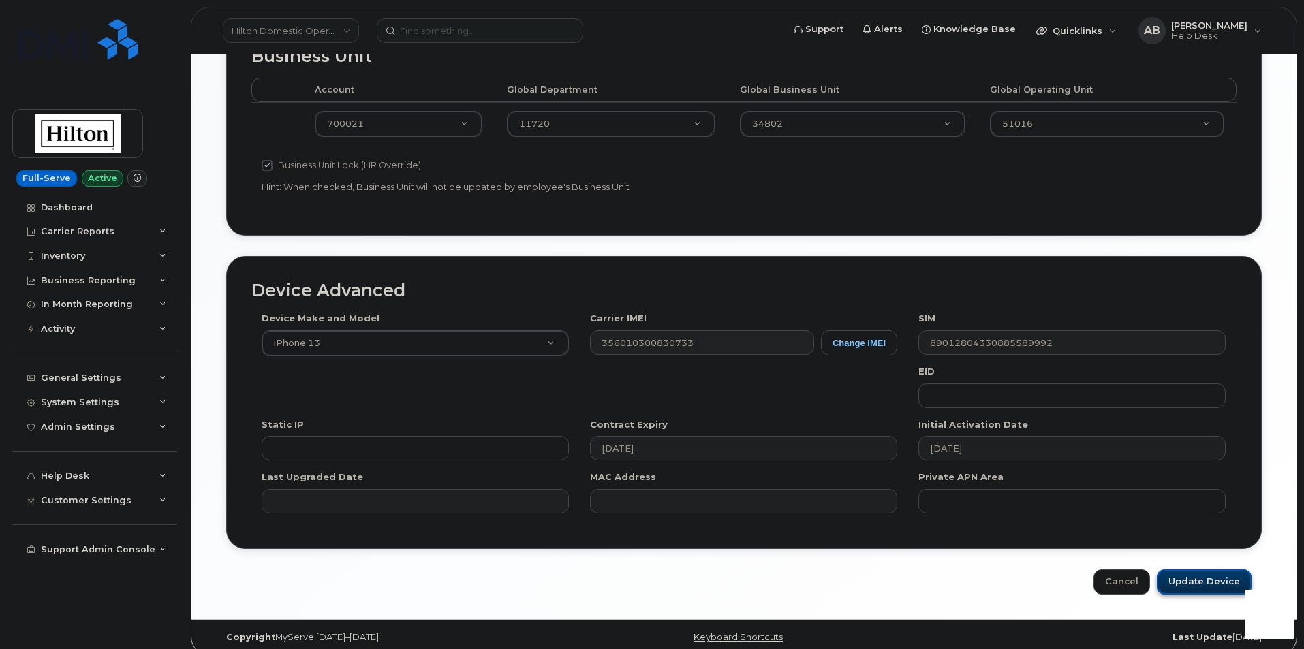
click at [1208, 576] on input "Update Device" at bounding box center [1204, 581] width 95 height 25
type input "Saving..."
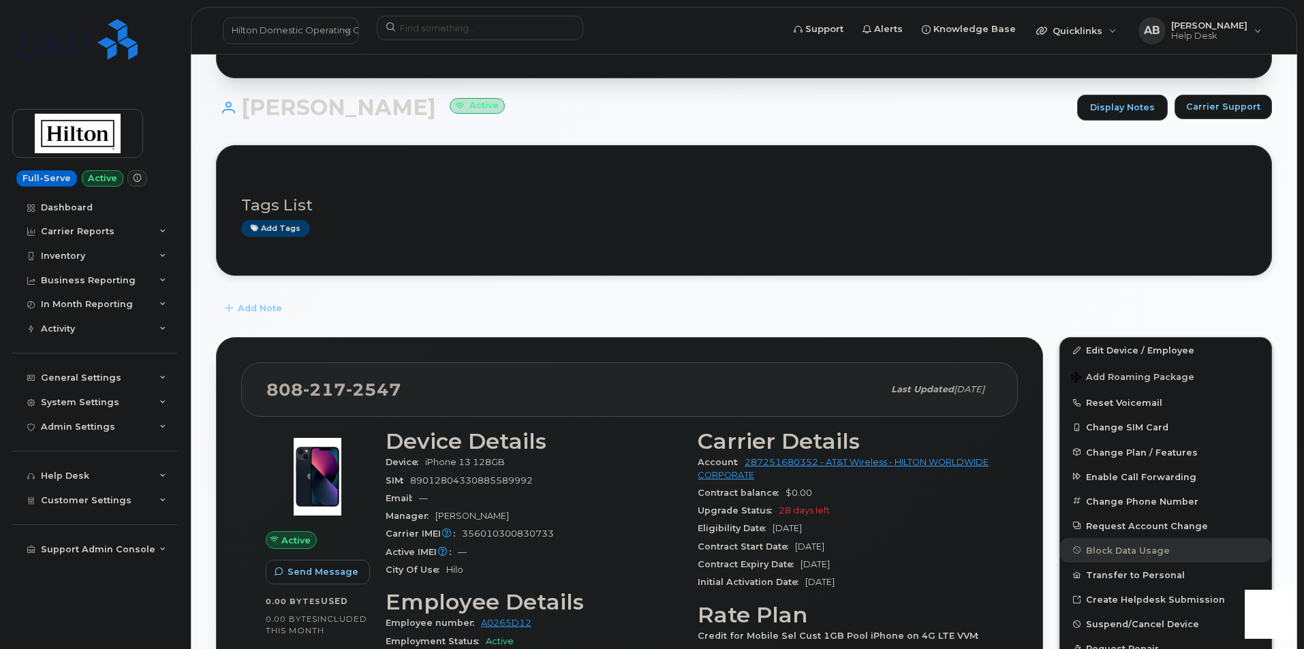
scroll to position [68, 0]
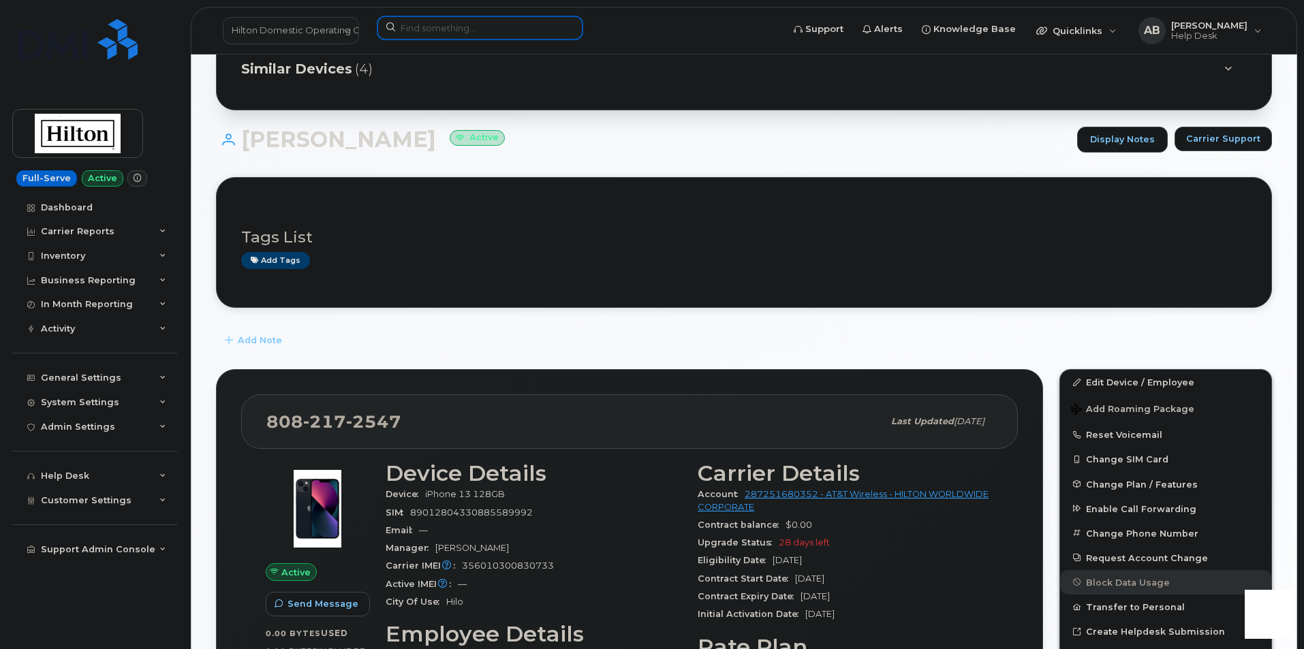
click at [436, 28] on input at bounding box center [480, 28] width 206 height 25
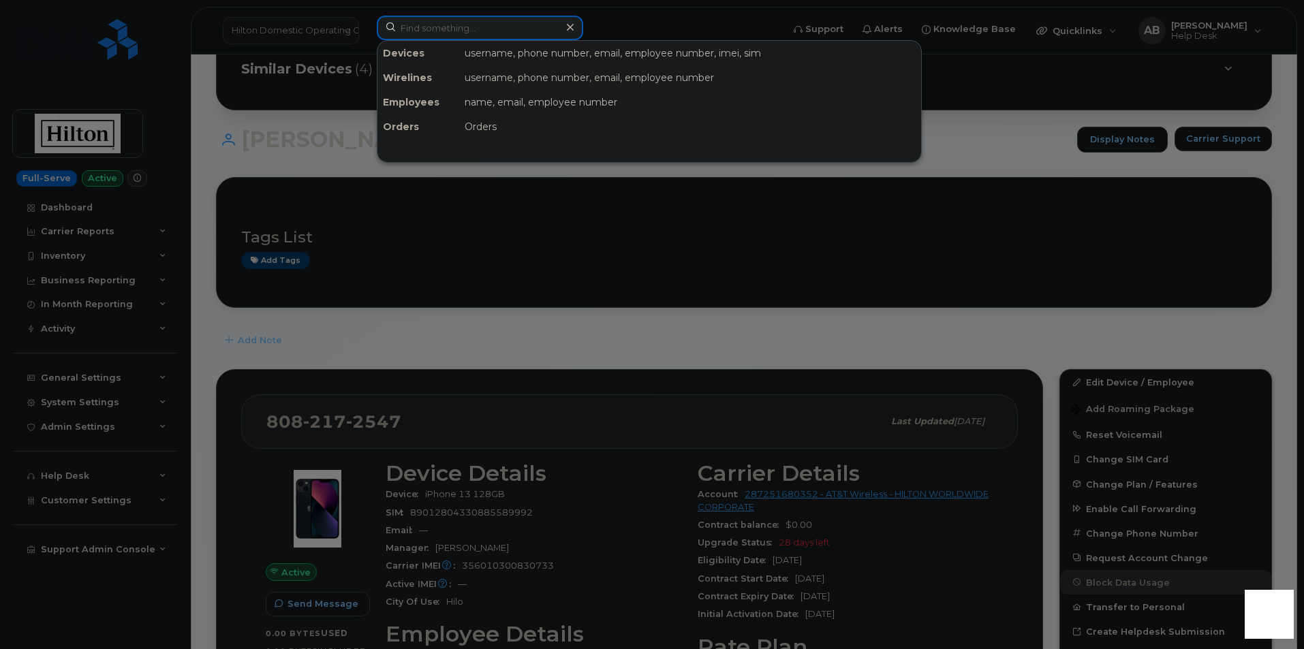
paste input "[PHONE_NUMBER]"
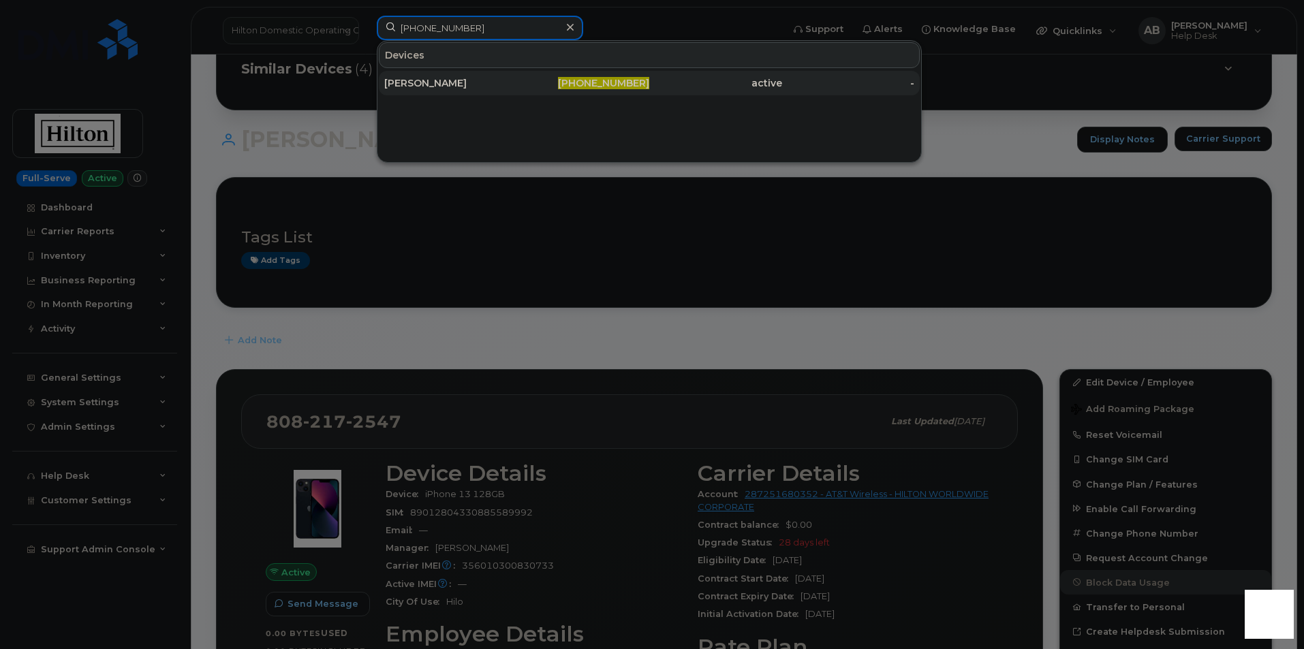
type input "[PHONE_NUMBER]"
click at [448, 80] on div "[PERSON_NAME]" at bounding box center [450, 83] width 133 height 14
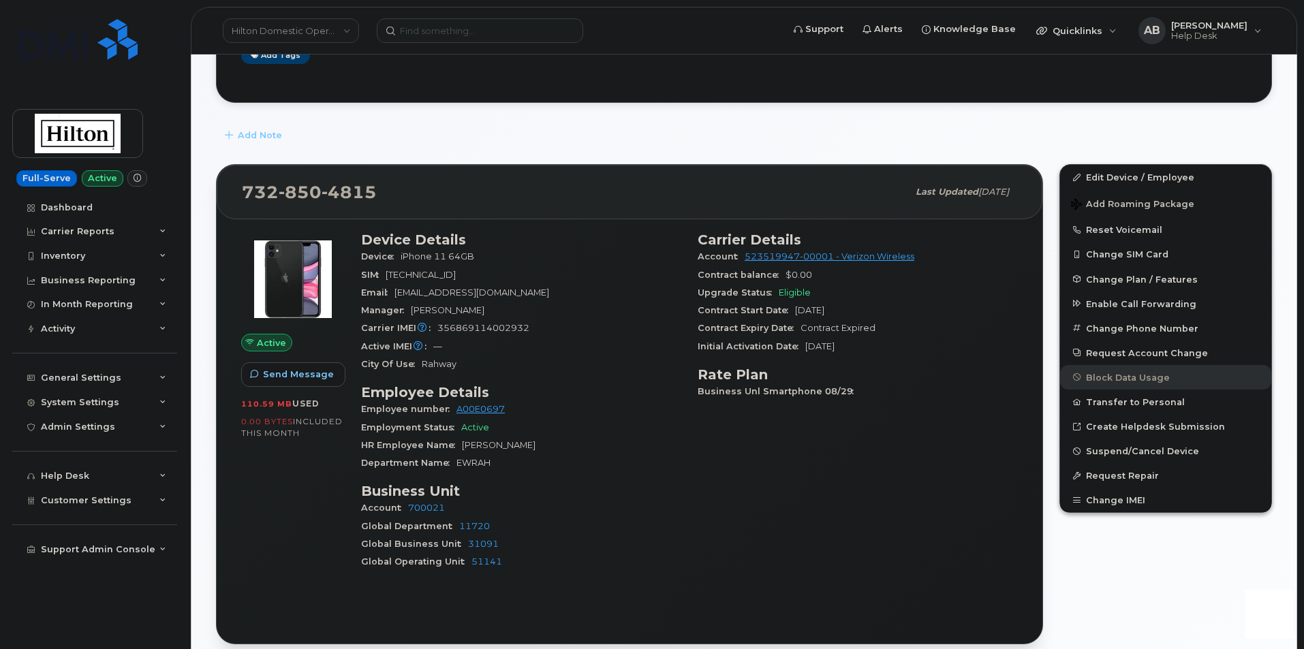
scroll to position [136, 0]
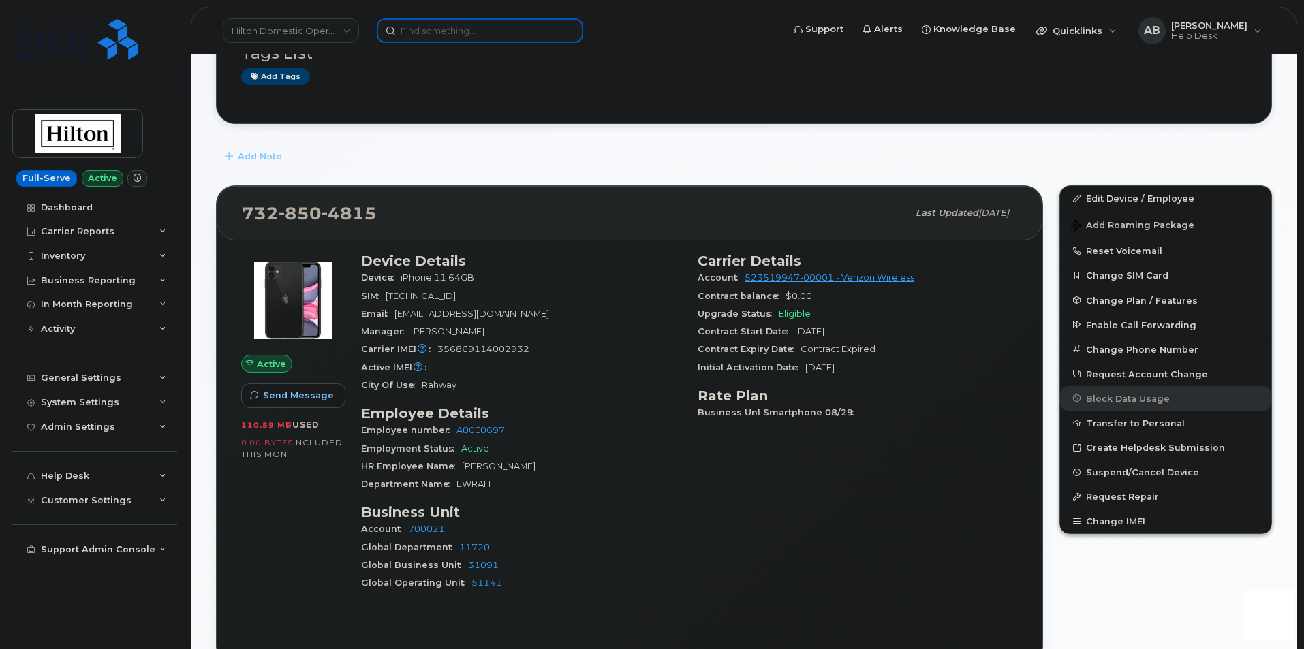
click at [419, 36] on input at bounding box center [480, 30] width 206 height 25
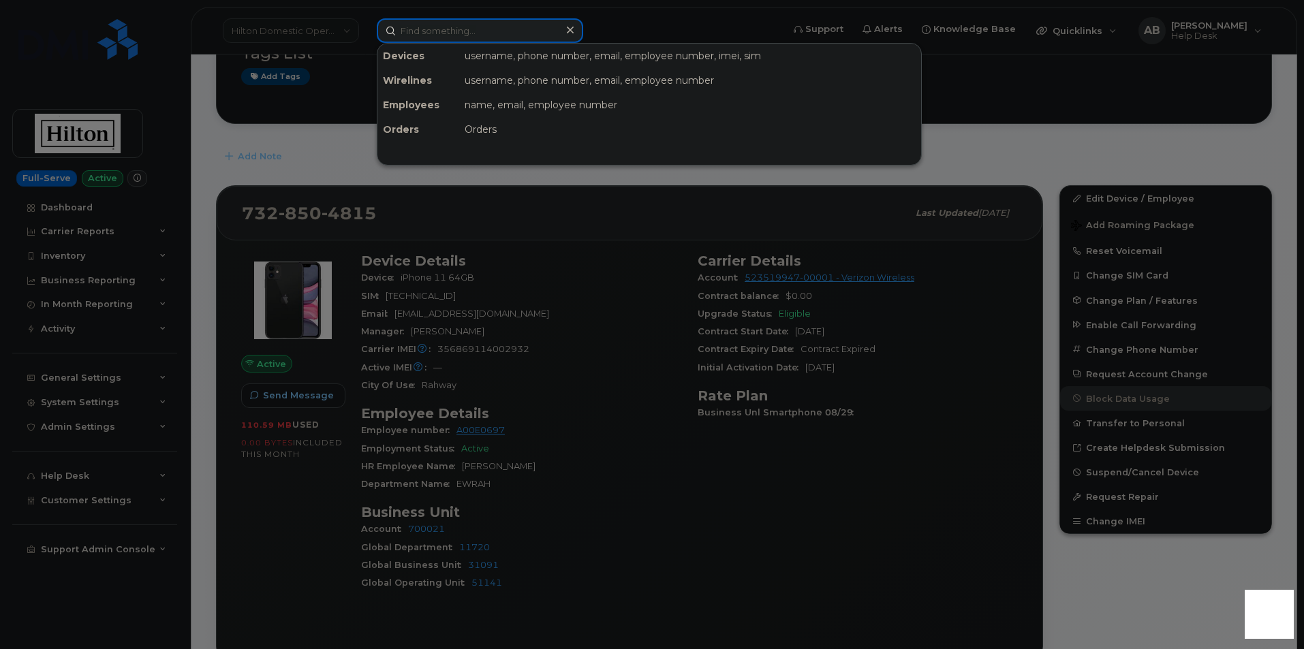
paste input "17025908888"
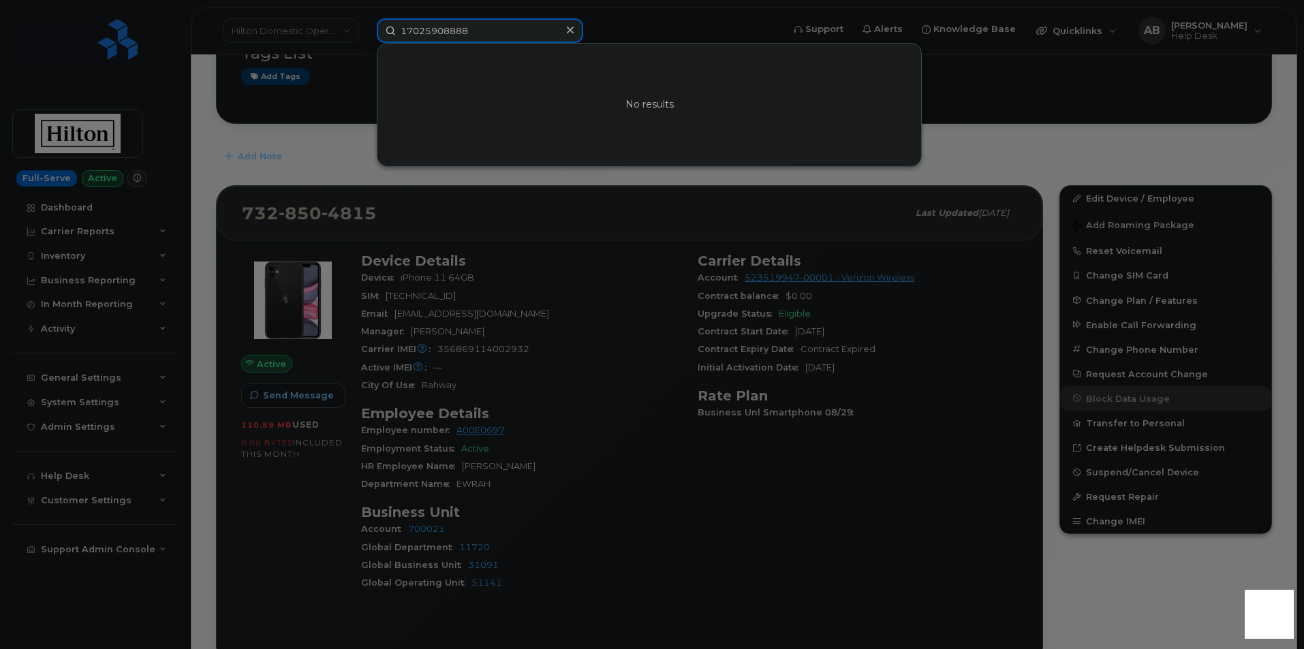
drag, startPoint x: 487, startPoint y: 34, endPoint x: 353, endPoint y: 37, distance: 134.2
click at [366, 37] on div "17025908888 No results" at bounding box center [575, 30] width 418 height 25
paste input
type input "7025908888"
click at [568, 33] on icon at bounding box center [570, 30] width 7 height 11
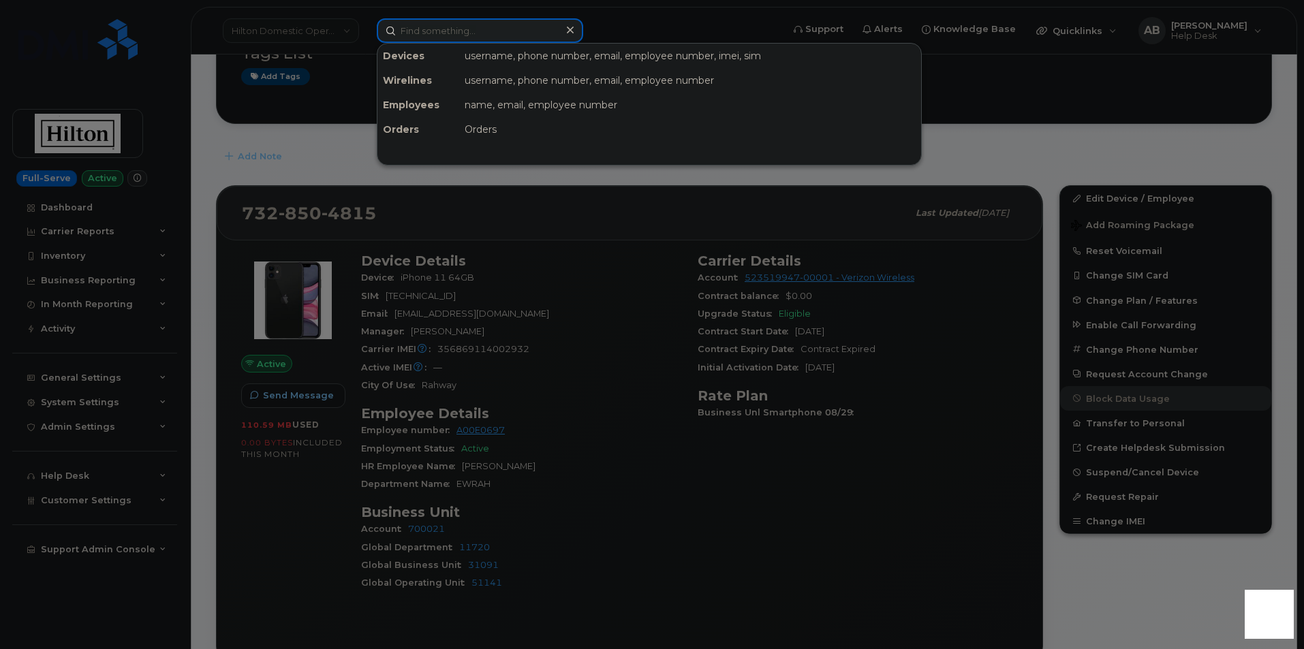
click at [493, 39] on input at bounding box center [480, 30] width 206 height 25
paste input "7025908888"
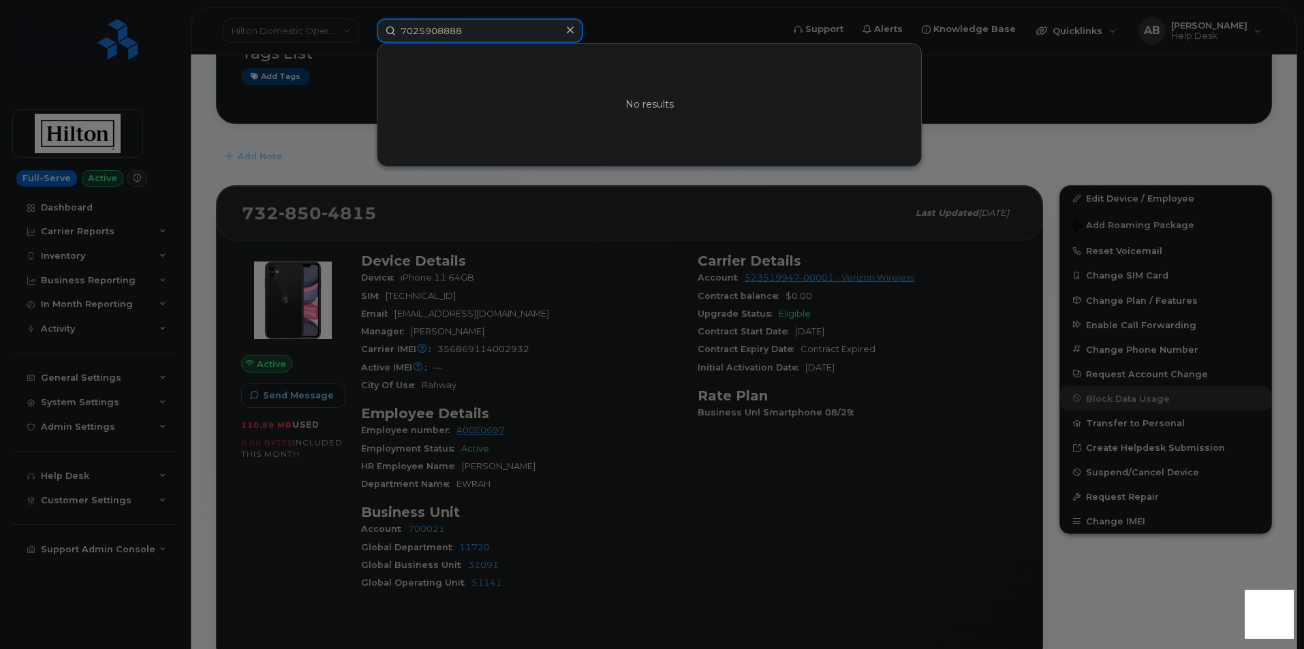
click at [630, 43] on div "7025908888 No results" at bounding box center [575, 30] width 396 height 25
drag, startPoint x: 484, startPoint y: 27, endPoint x: 390, endPoint y: 25, distance: 94.0
click at [390, 25] on input "7025908888" at bounding box center [480, 30] width 206 height 25
paste input "9175766724"
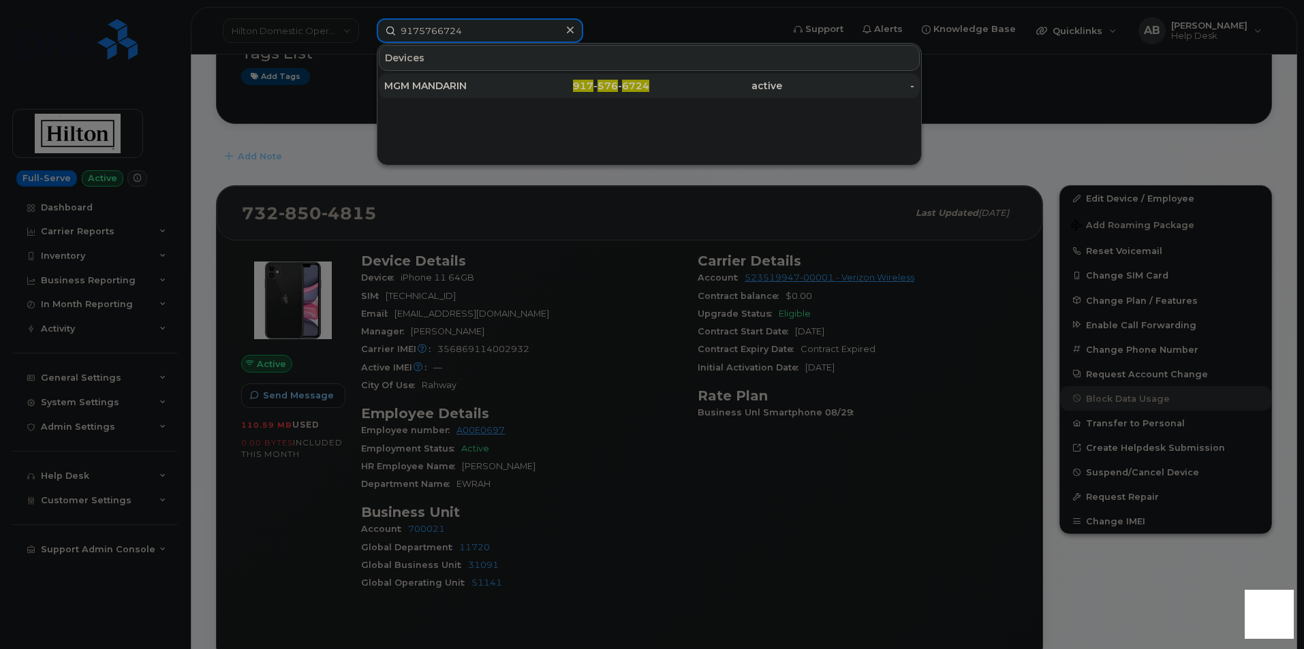
type input "9175766724"
click at [461, 89] on div "MGM MANDARIN" at bounding box center [450, 86] width 133 height 14
click at [454, 87] on div "MGM MANDARIN" at bounding box center [450, 86] width 133 height 14
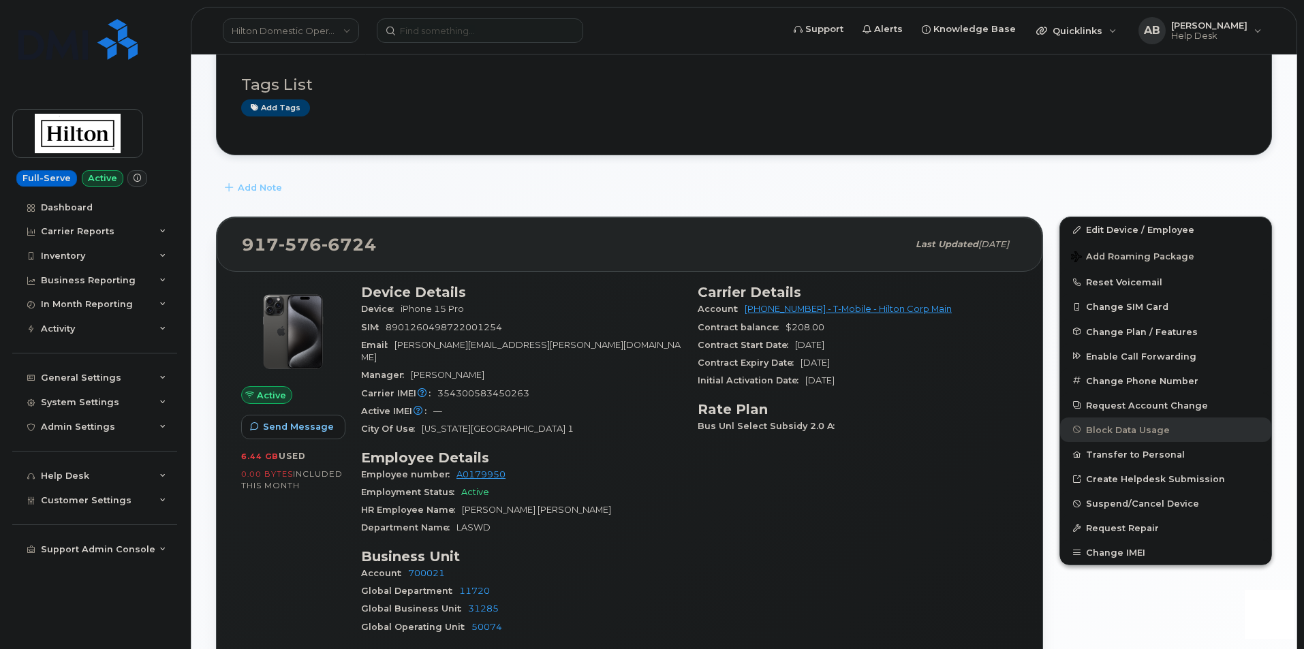
scroll to position [136, 0]
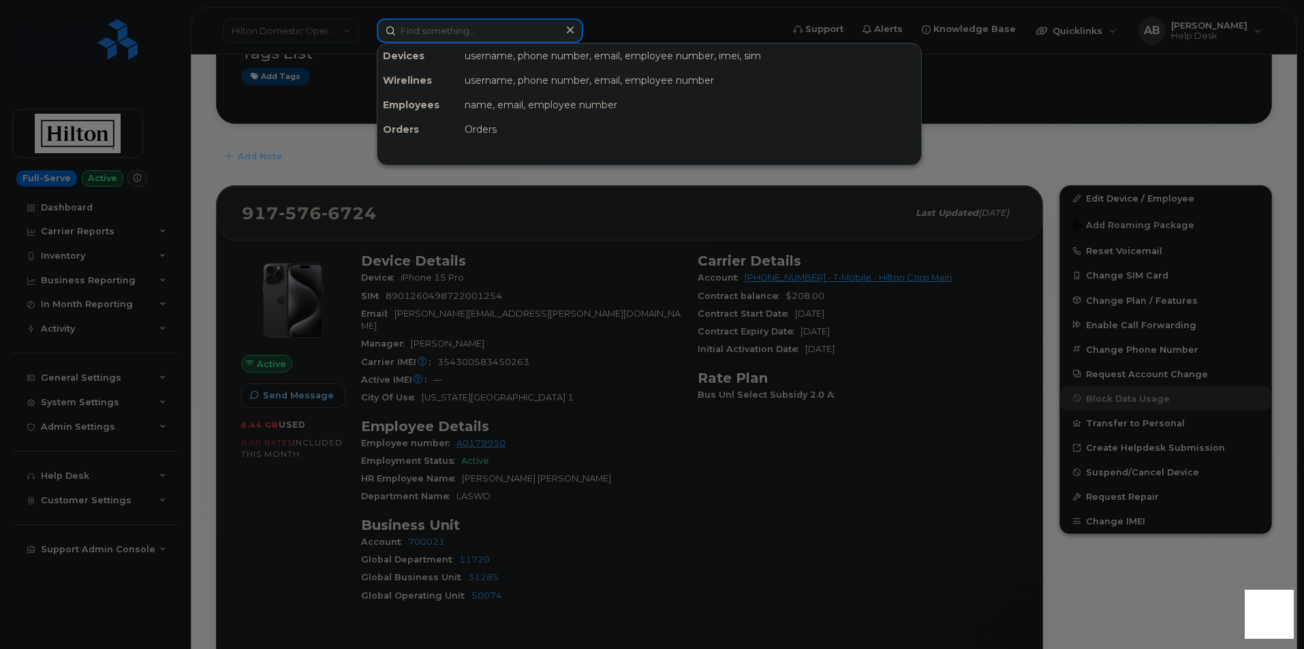
click at [448, 35] on input at bounding box center [480, 30] width 206 height 25
paste input "Ismail Essaghir"
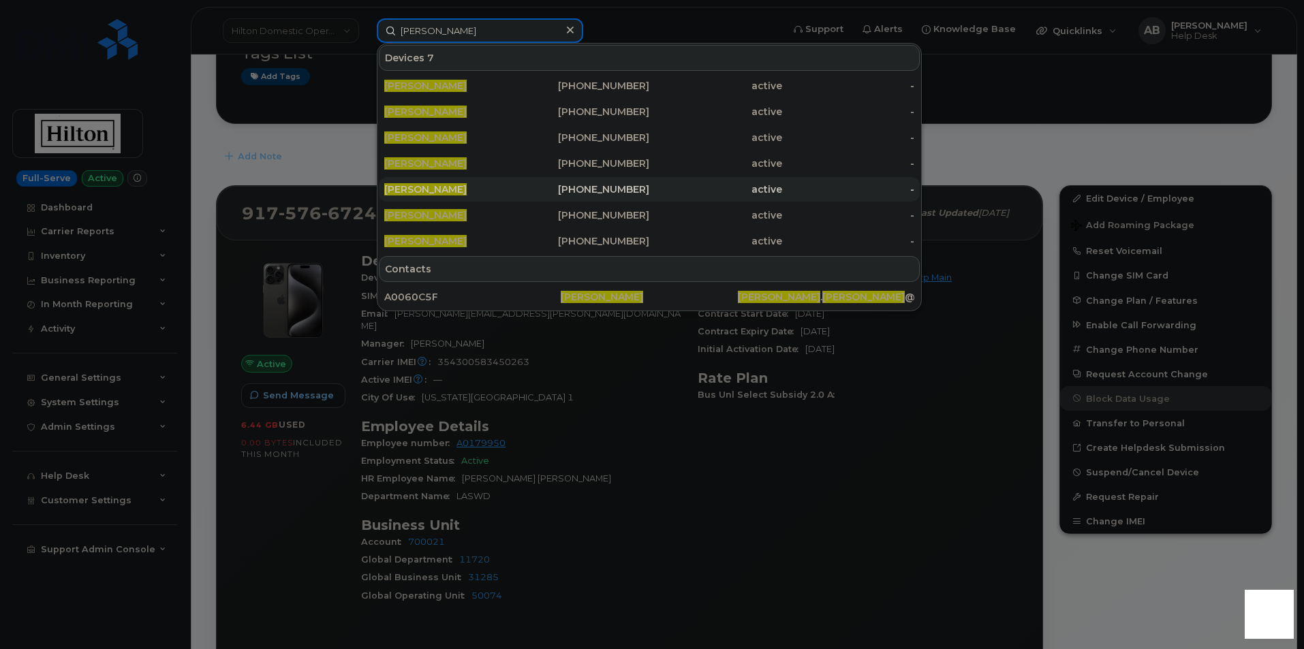
type input "Ismail Essaghir"
click at [587, 189] on div "703-475-8023" at bounding box center [583, 190] width 133 height 14
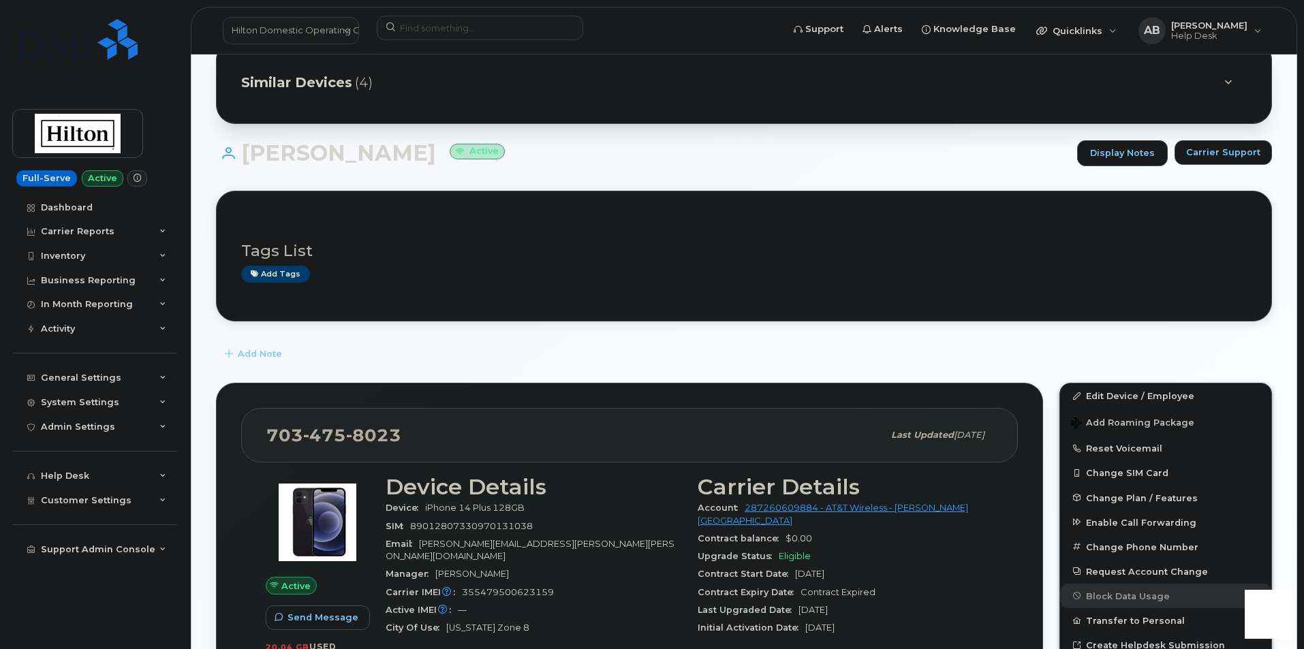
scroll to position [136, 0]
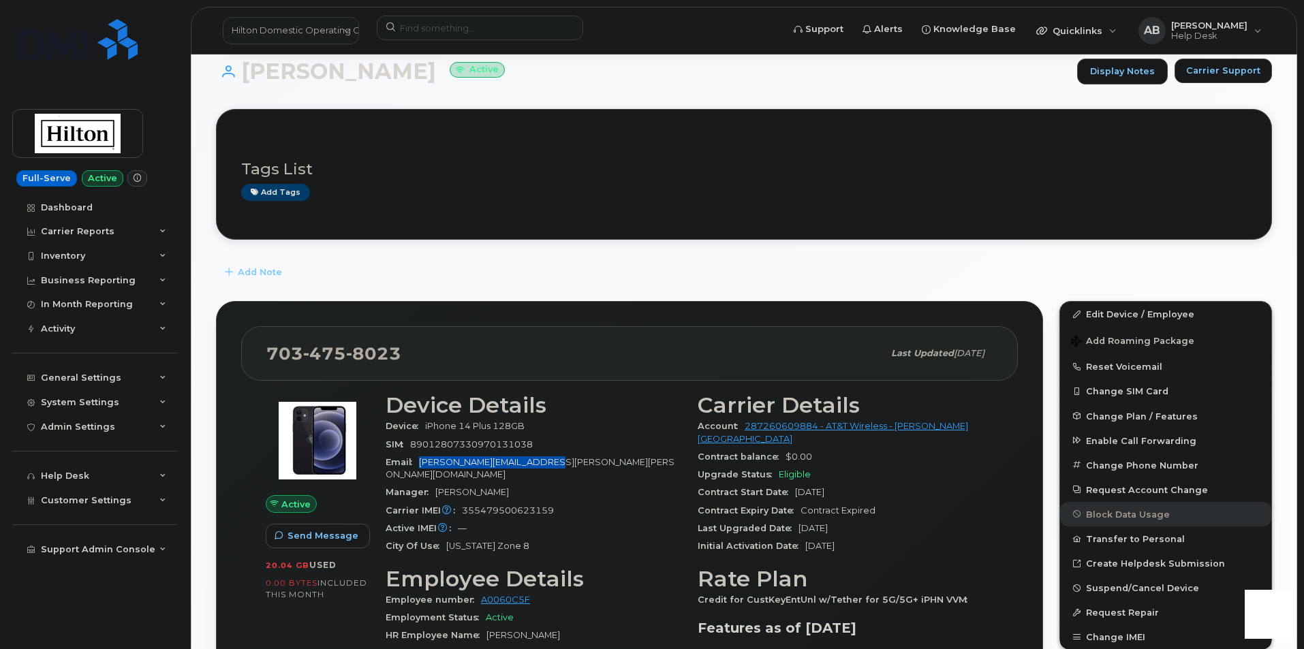
drag, startPoint x: 544, startPoint y: 462, endPoint x: 420, endPoint y: 465, distance: 124.0
click at [420, 465] on div "Email [PERSON_NAME][EMAIL_ADDRESS][PERSON_NAME][PERSON_NAME][DOMAIN_NAME]" at bounding box center [534, 469] width 296 height 31
copy span "[PERSON_NAME][EMAIL_ADDRESS][PERSON_NAME][PERSON_NAME][DOMAIN_NAME]"
